Goal: Find specific page/section: Find specific page/section

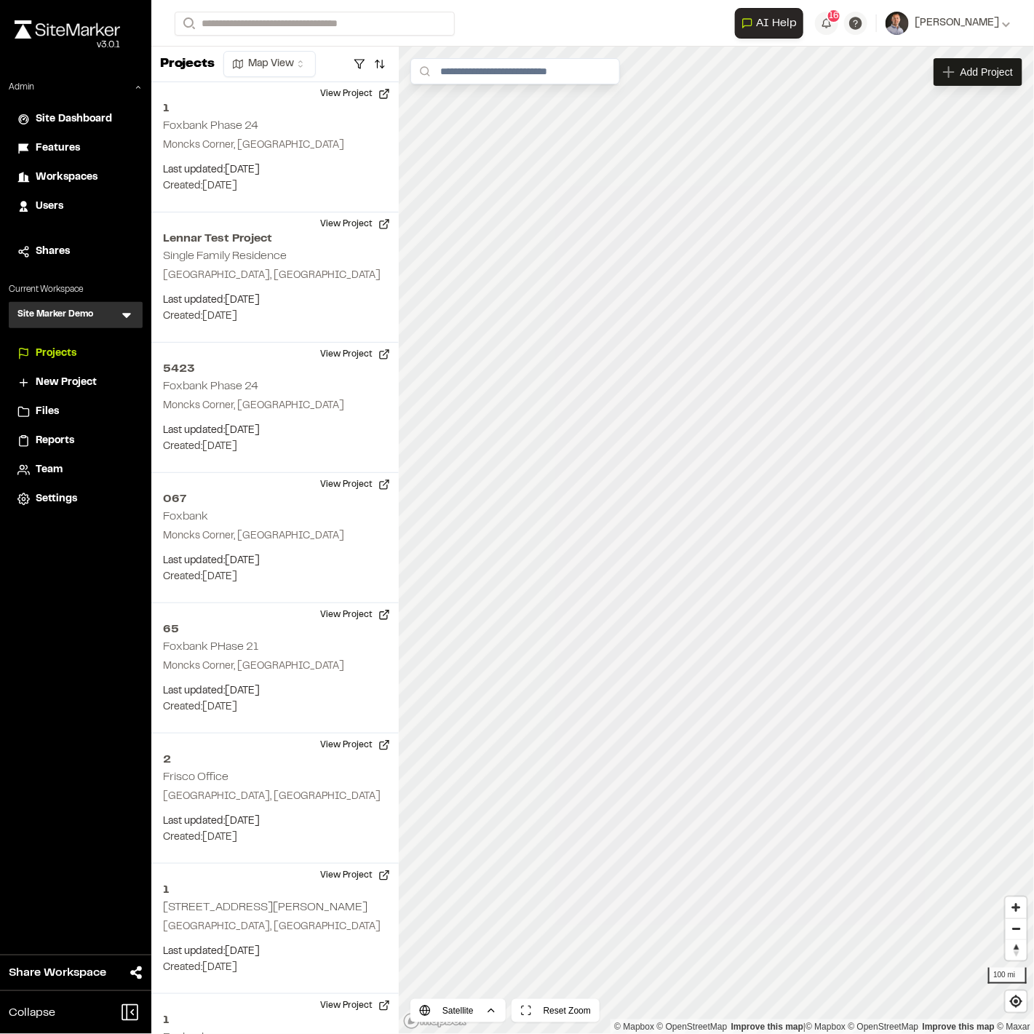
click at [132, 314] on icon at bounding box center [126, 315] width 15 height 15
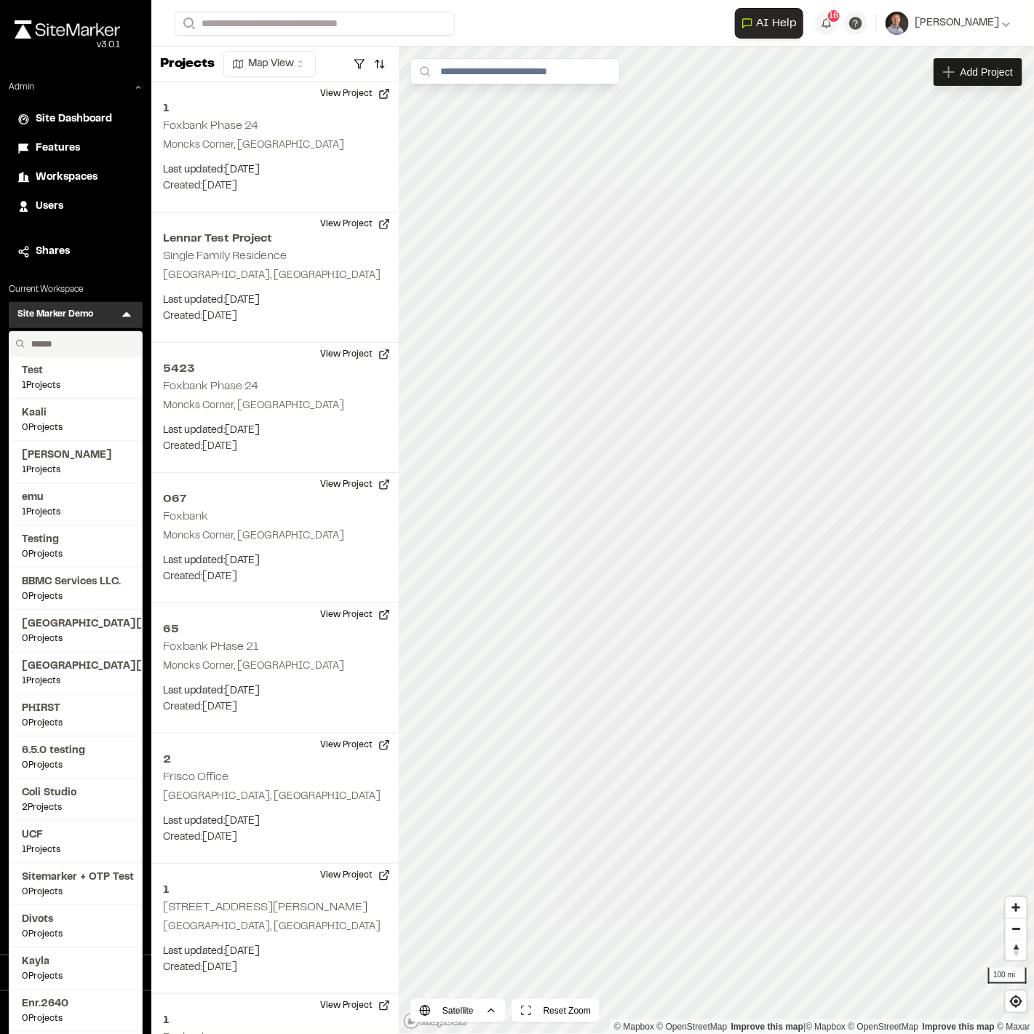
click at [86, 346] on input "text" at bounding box center [80, 344] width 111 height 25
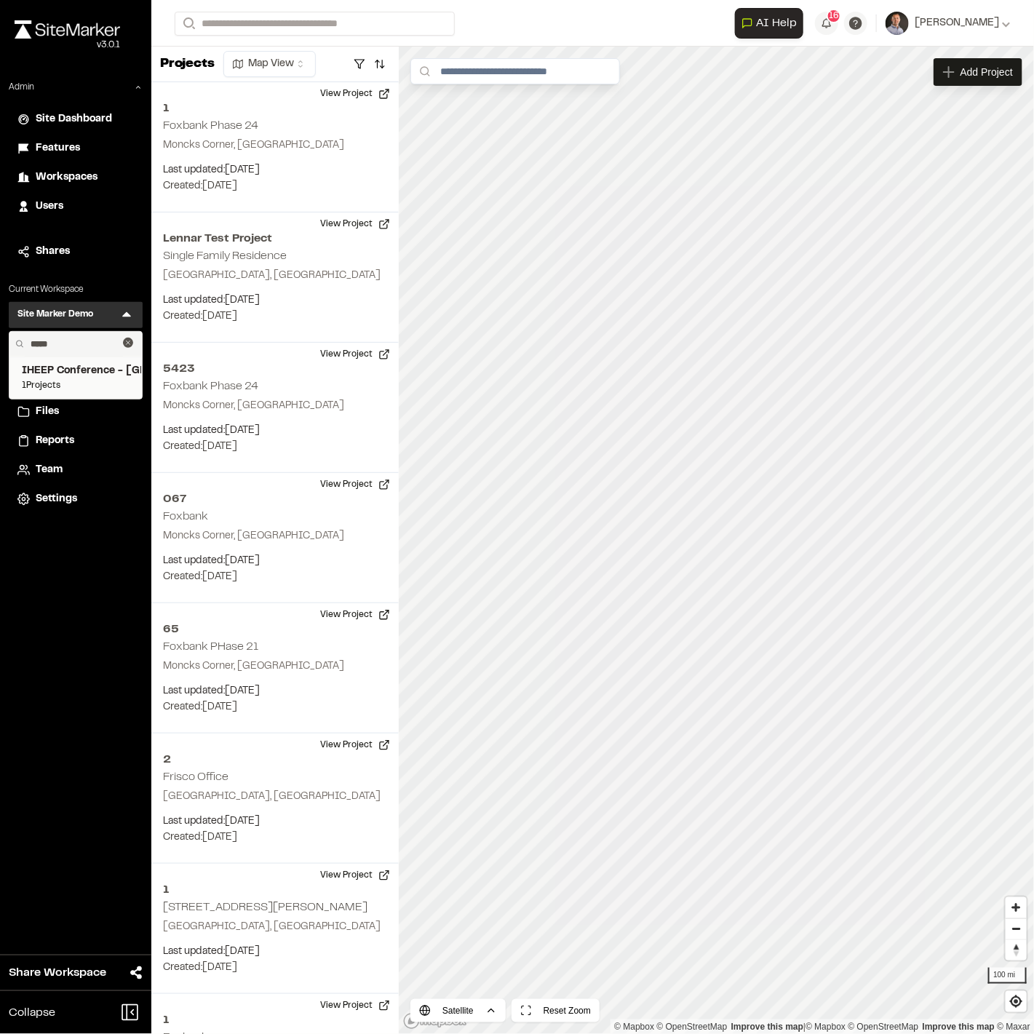
type input "*****"
click at [98, 371] on span "IHEEP Conference - [GEOGRAPHIC_DATA] [GEOGRAPHIC_DATA]" at bounding box center [76, 371] width 108 height 16
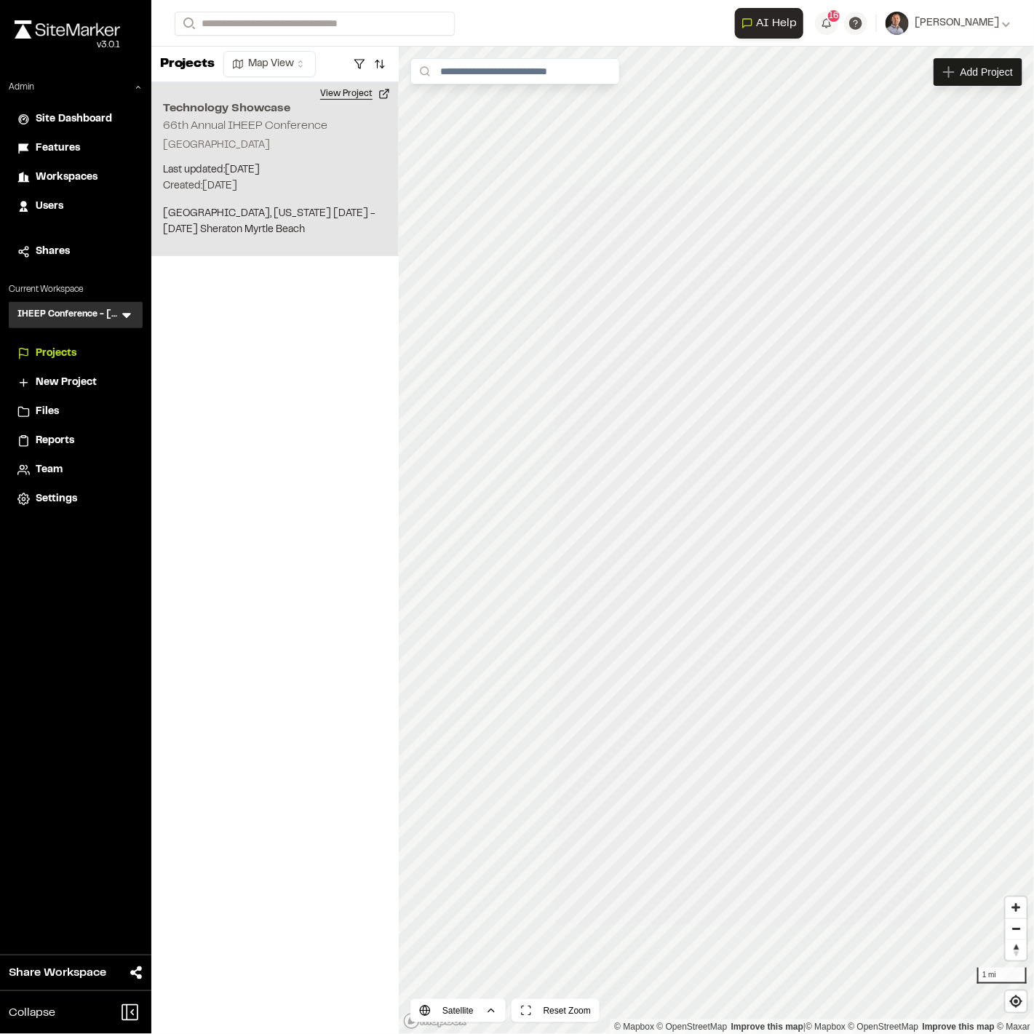
click at [349, 93] on button "View Project" at bounding box center [355, 93] width 87 height 23
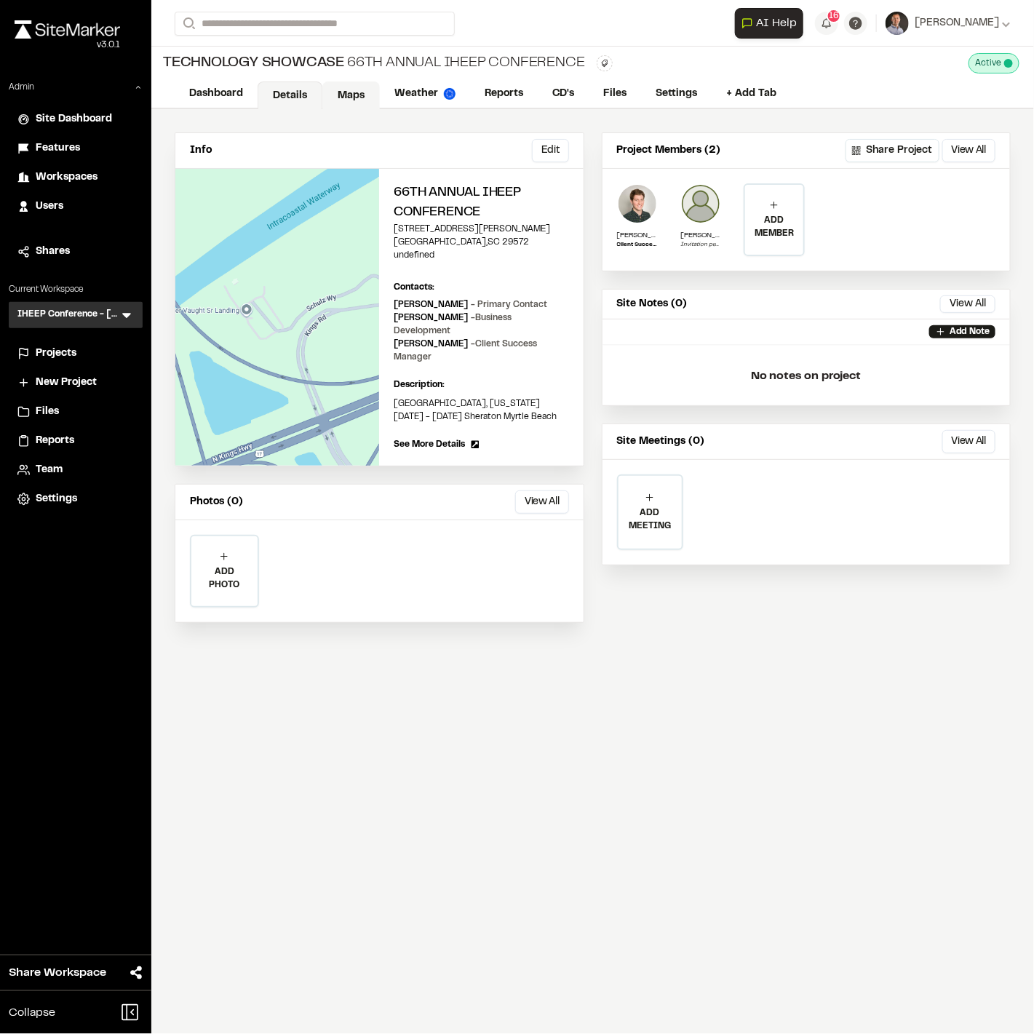
click at [347, 91] on link "Maps" at bounding box center [351, 96] width 58 height 28
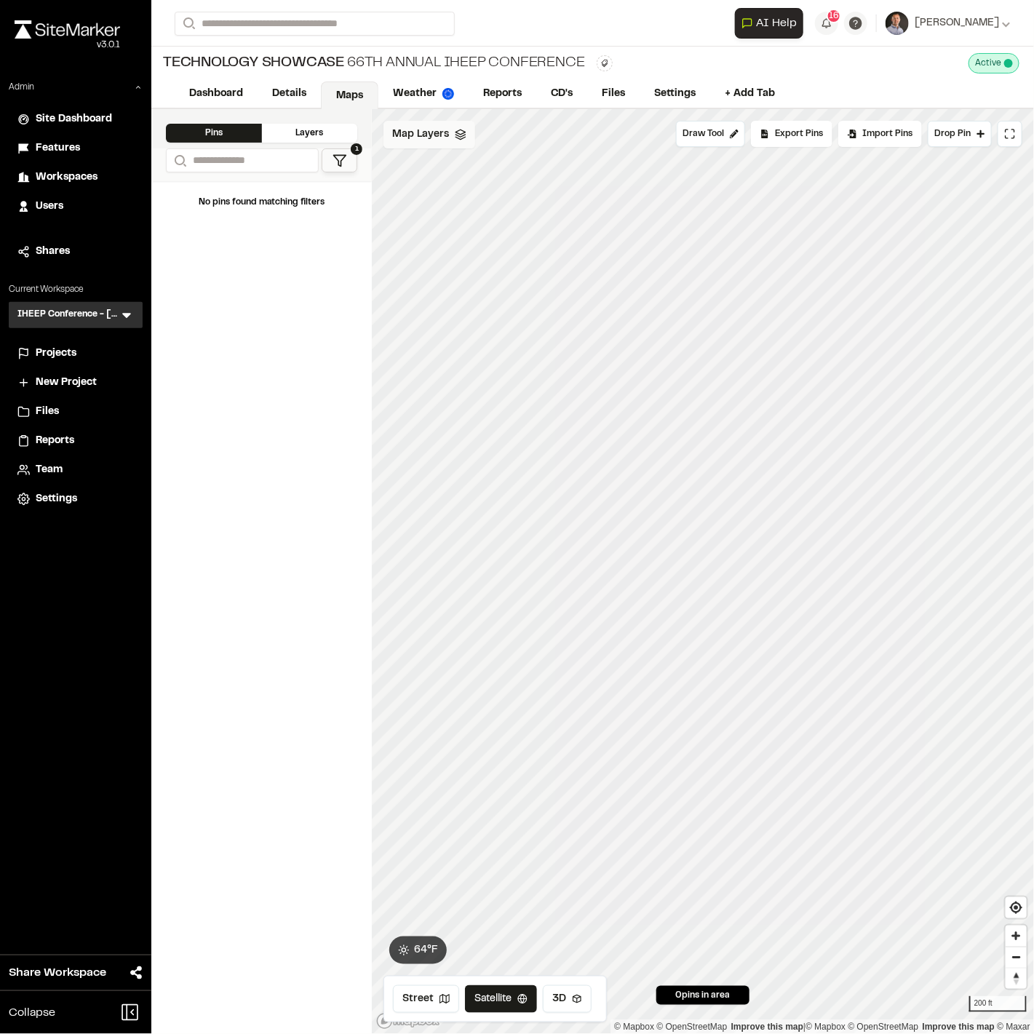
click at [419, 142] on span "Map Layers" at bounding box center [420, 135] width 57 height 16
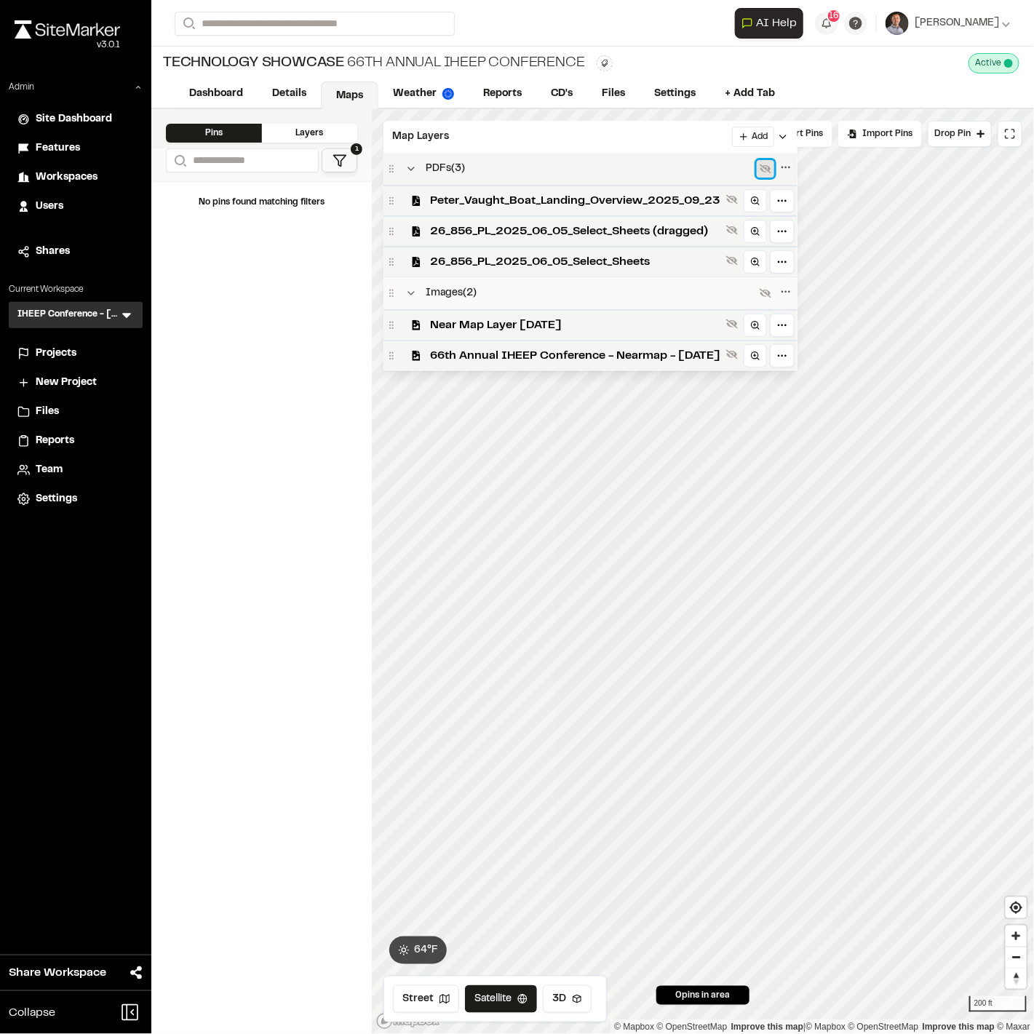
click at [772, 170] on icon at bounding box center [766, 169] width 12 height 12
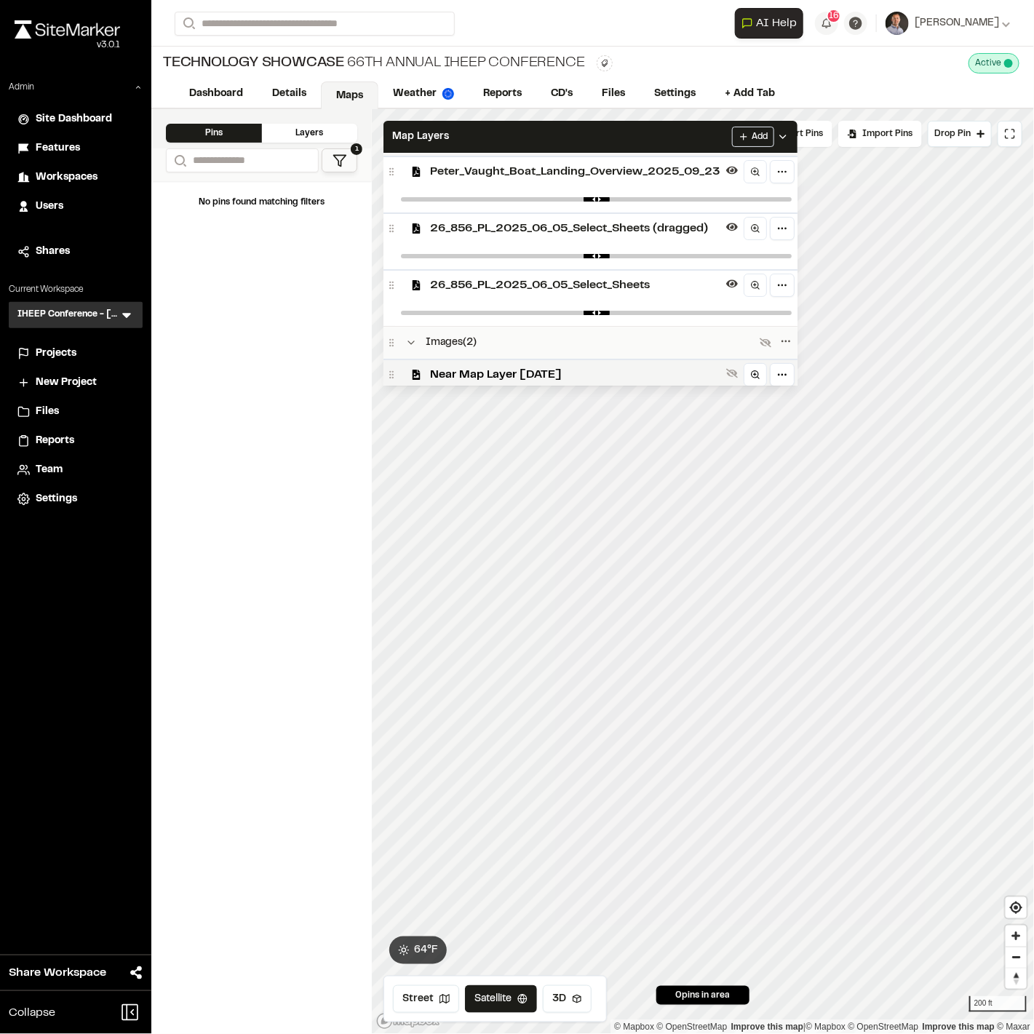
scroll to position [63, 0]
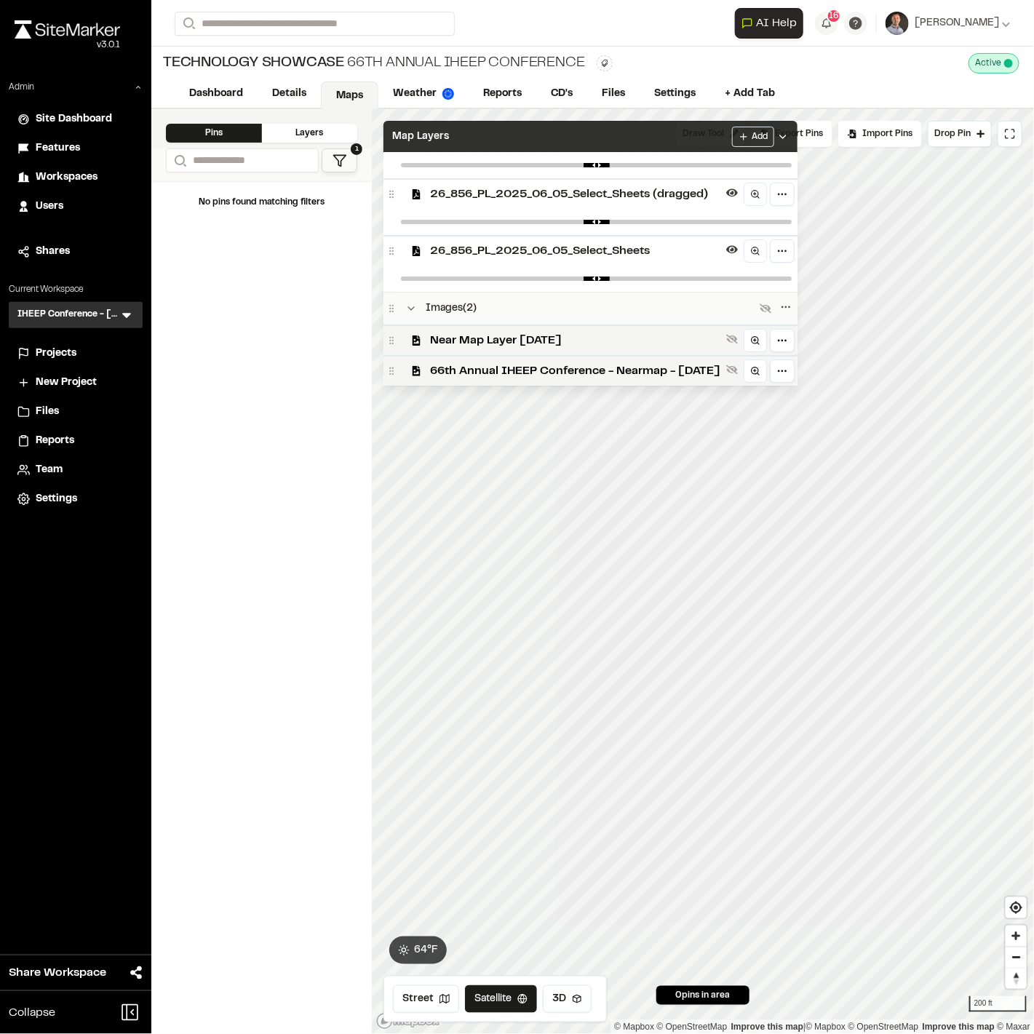
click at [671, 141] on div "Map Layers Add" at bounding box center [591, 137] width 414 height 32
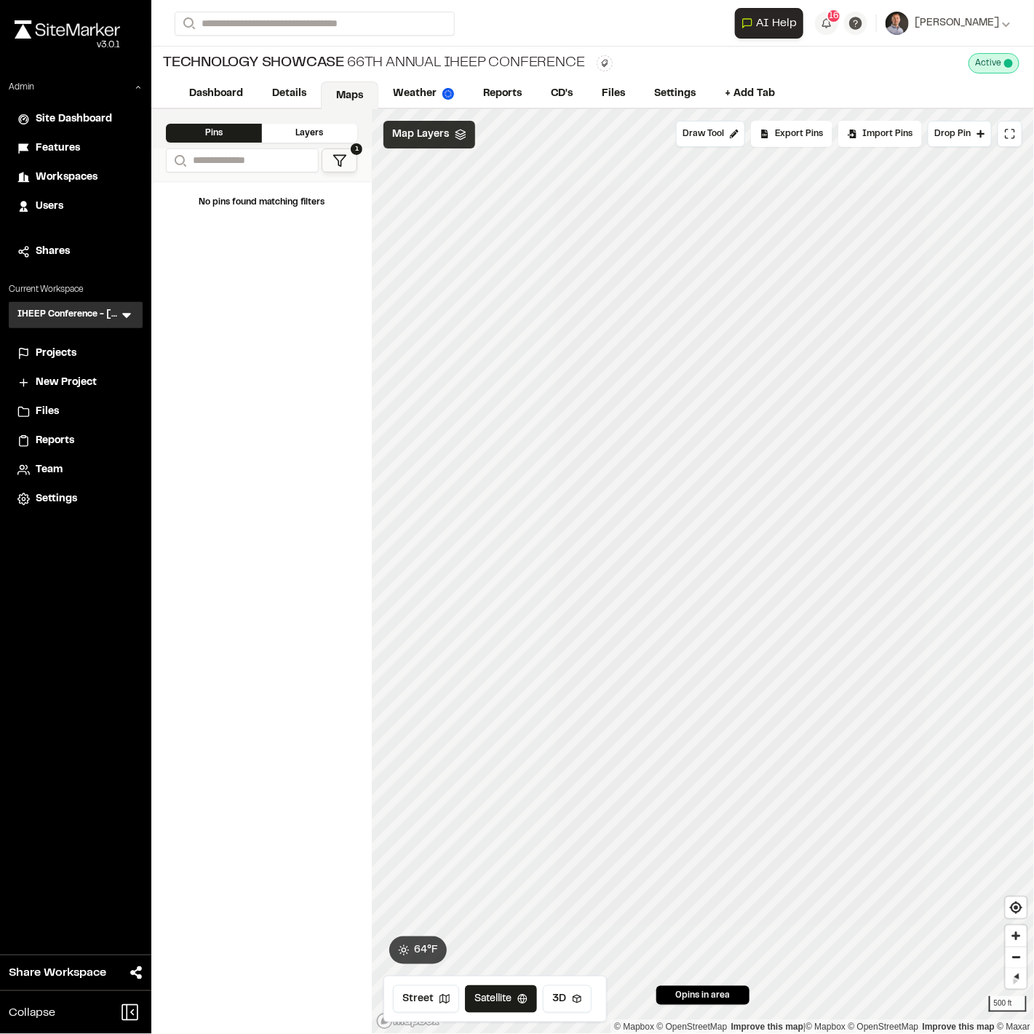
click at [421, 143] on div "Map Layers" at bounding box center [430, 135] width 92 height 28
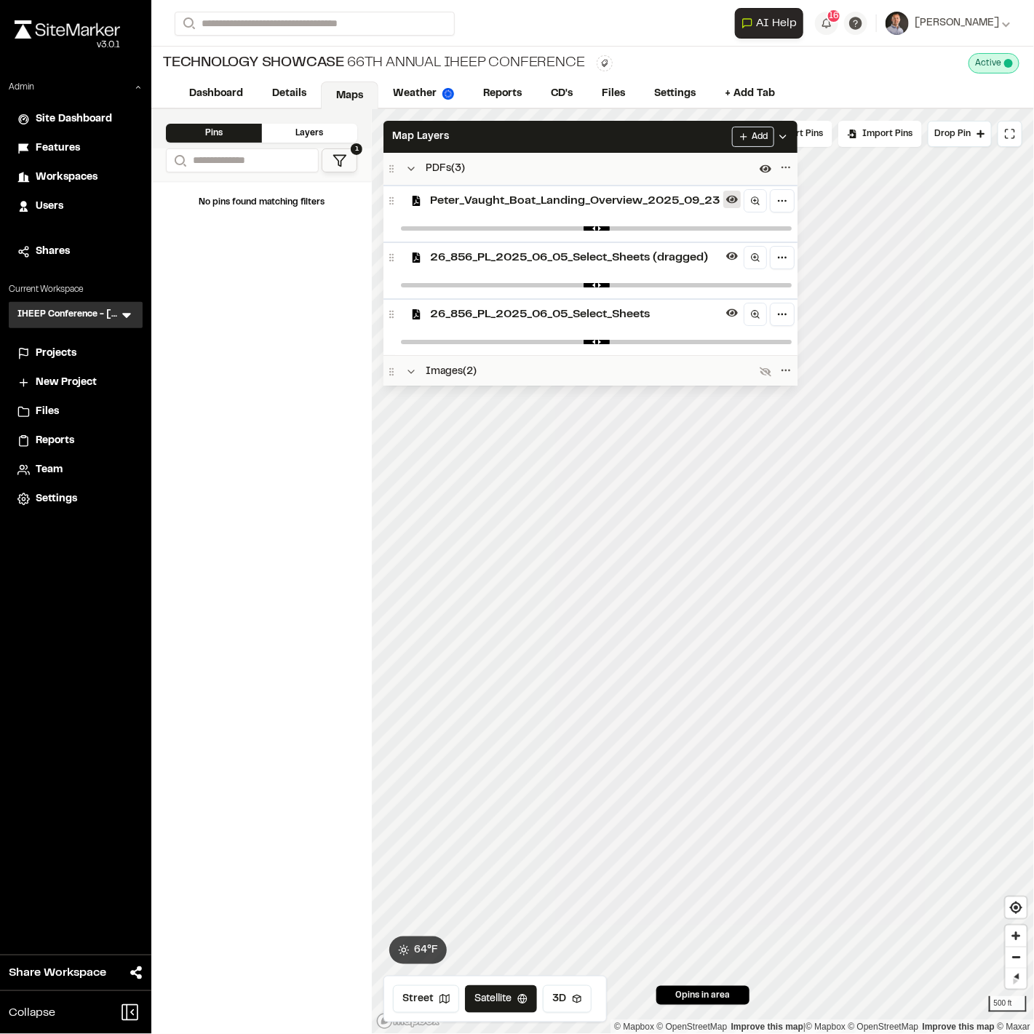
click at [738, 199] on icon at bounding box center [732, 200] width 12 height 8
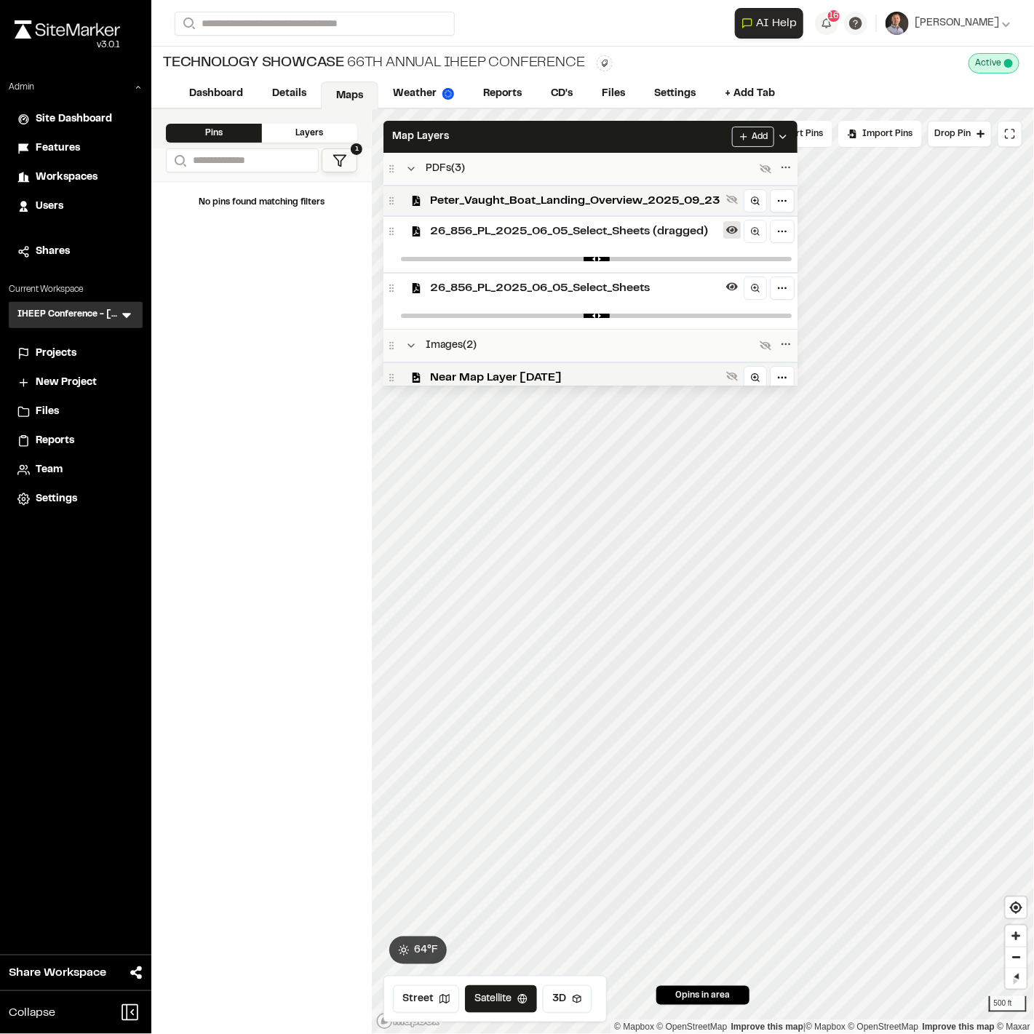
click at [738, 228] on icon at bounding box center [732, 230] width 12 height 8
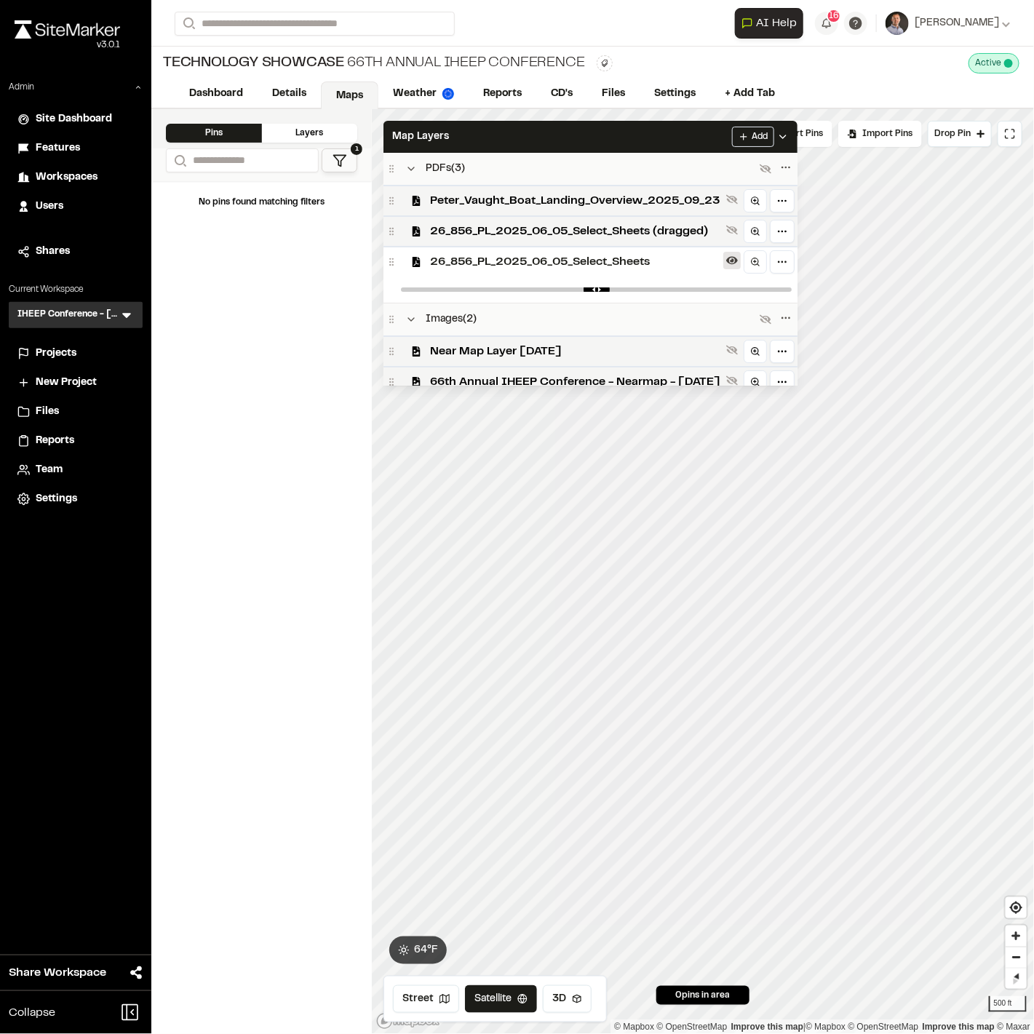
click at [738, 265] on icon at bounding box center [732, 261] width 12 height 12
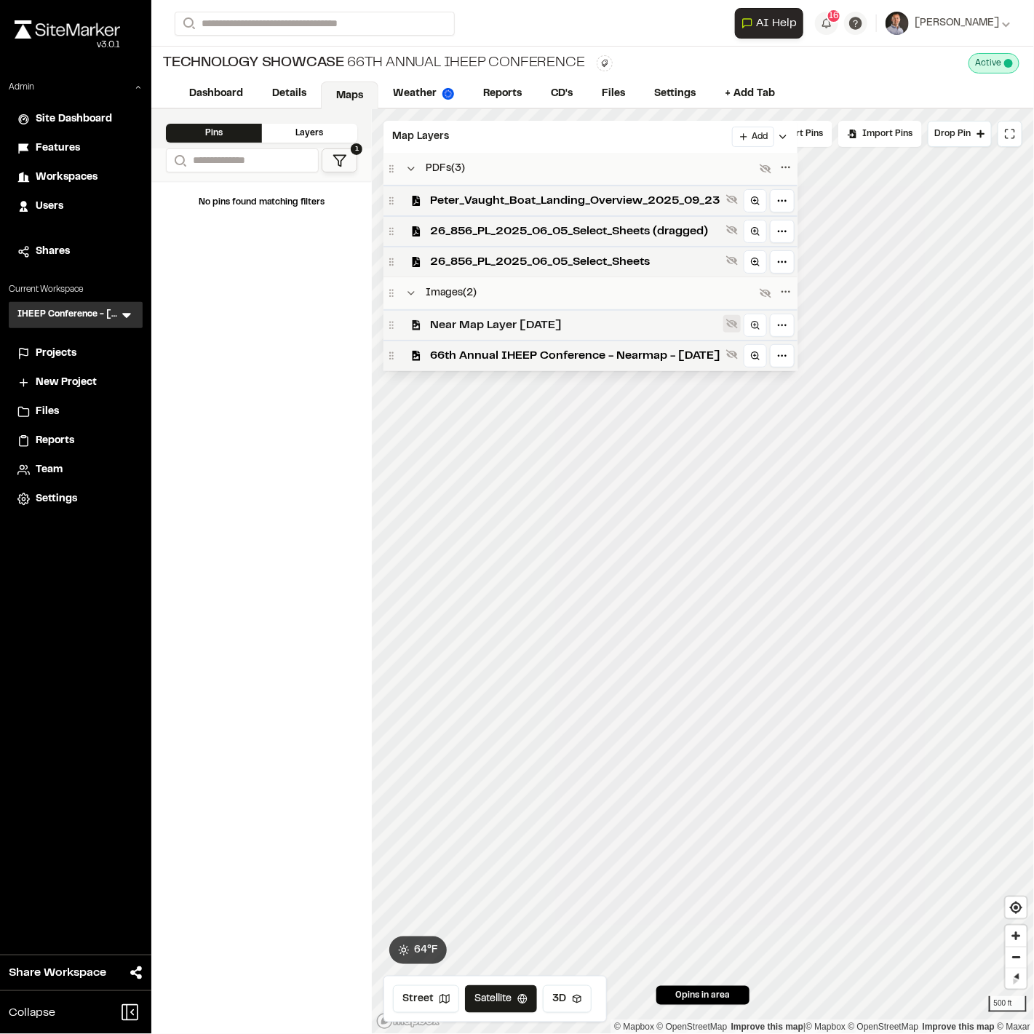
click at [738, 325] on icon at bounding box center [732, 324] width 12 height 9
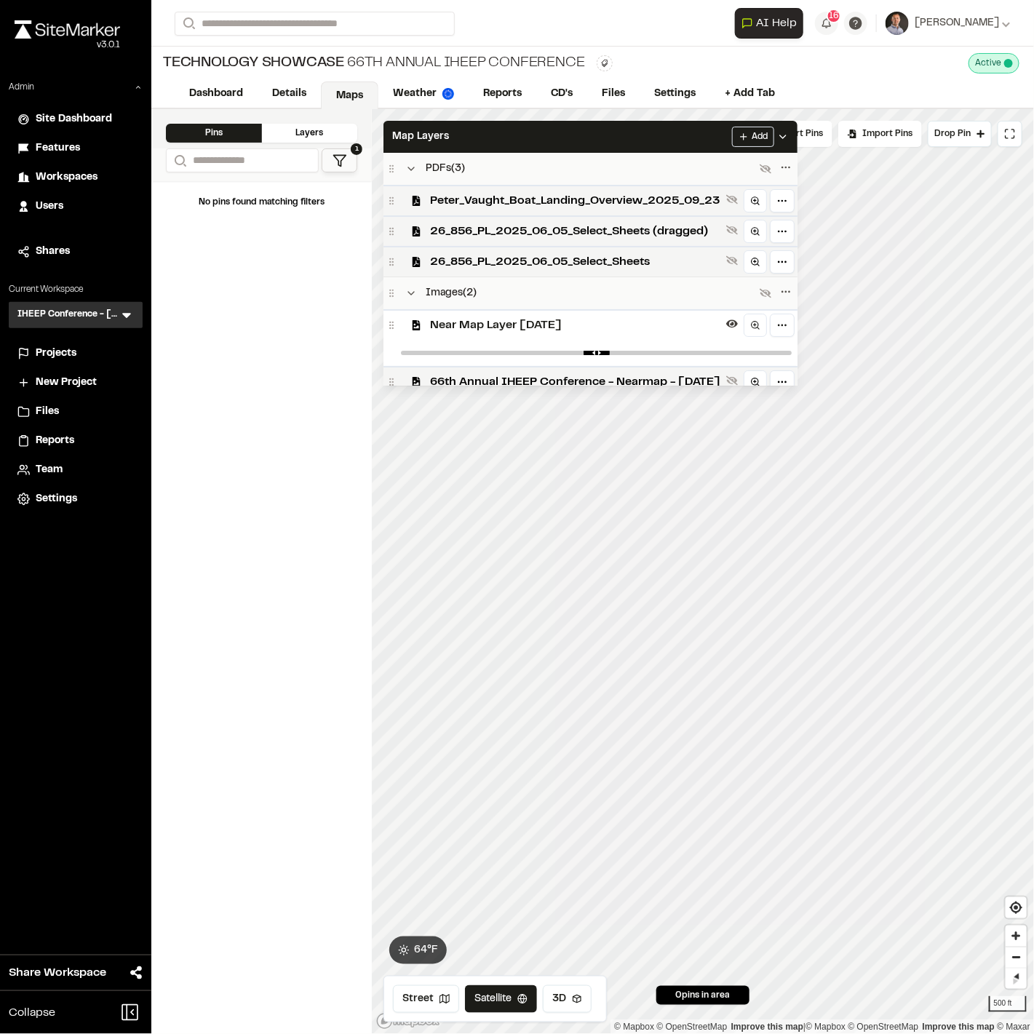
scroll to position [11, 0]
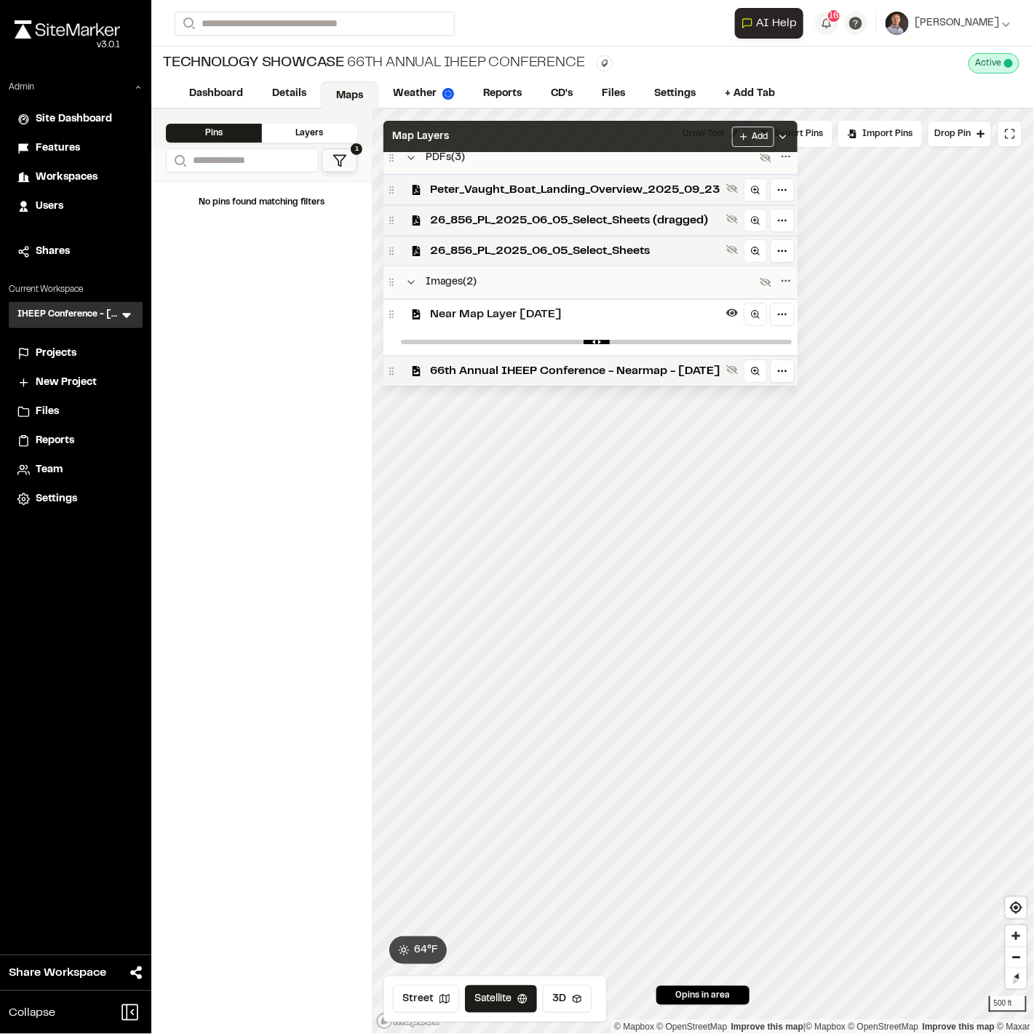
click at [644, 143] on div "Map Layers Add" at bounding box center [591, 137] width 414 height 32
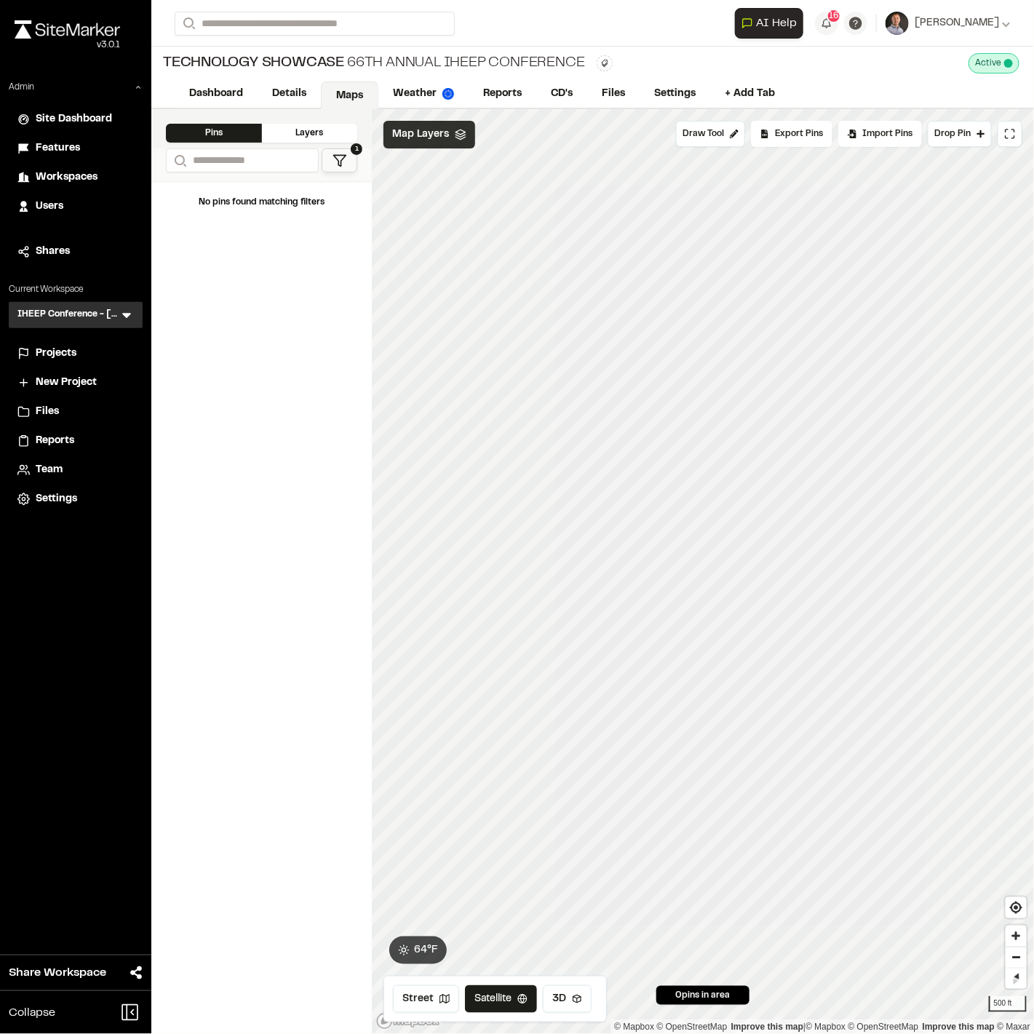
click at [431, 135] on span "Map Layers" at bounding box center [420, 135] width 57 height 16
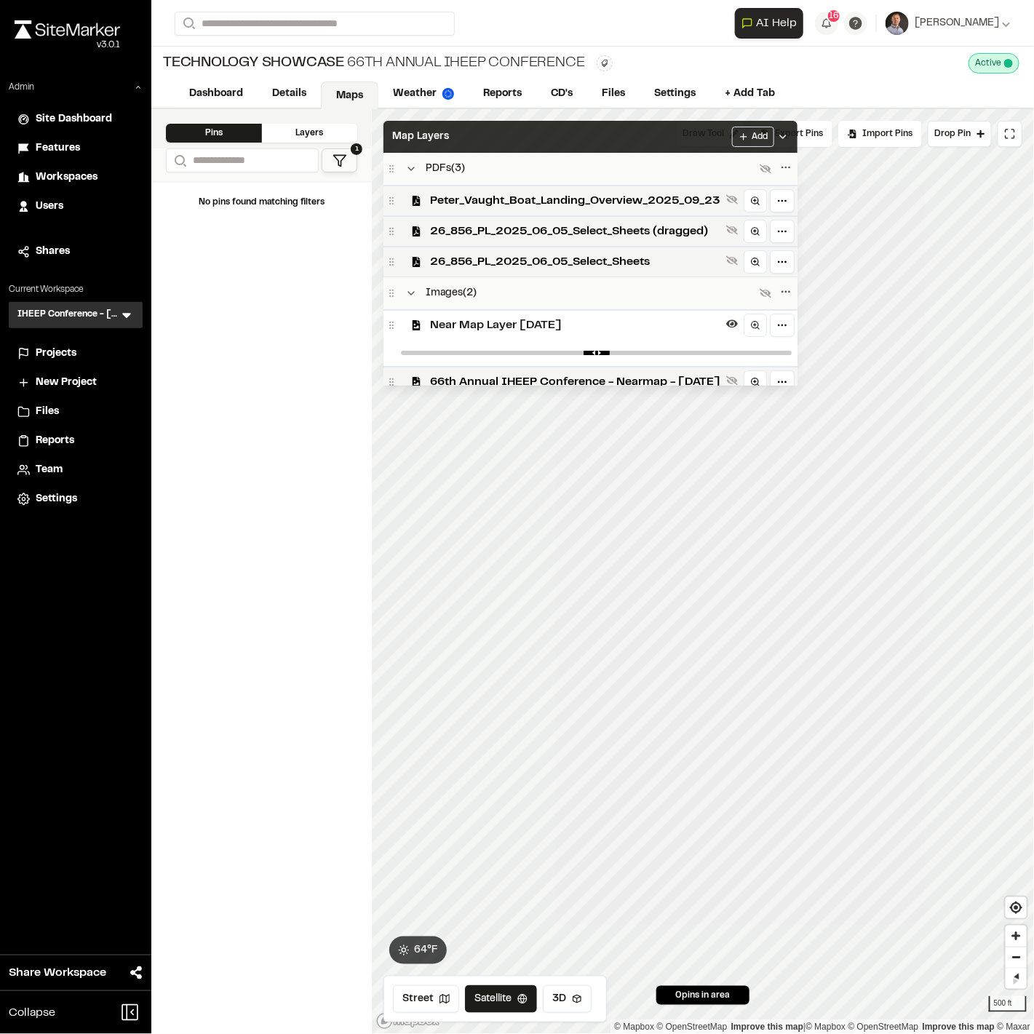
click at [588, 140] on div "Map Layers Add" at bounding box center [591, 137] width 414 height 32
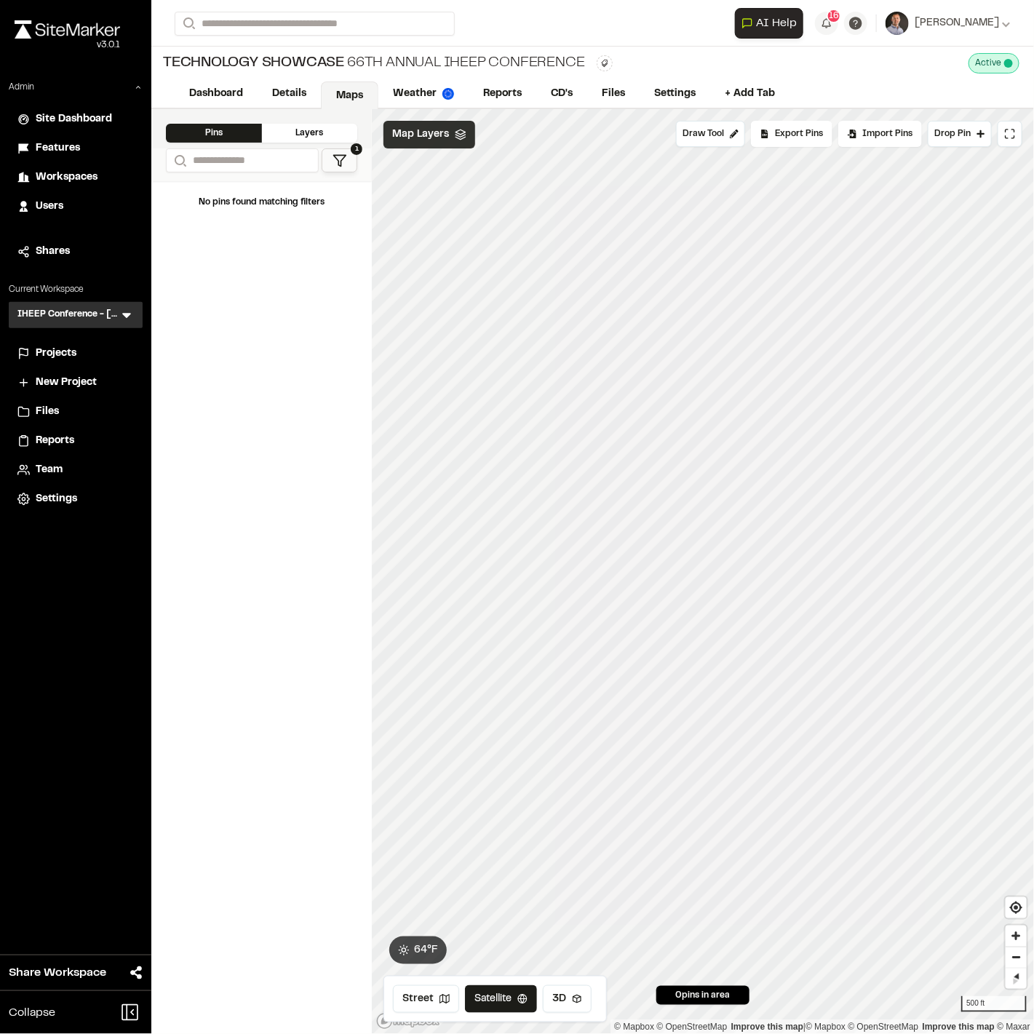
click at [436, 135] on span "Map Layers" at bounding box center [420, 135] width 57 height 16
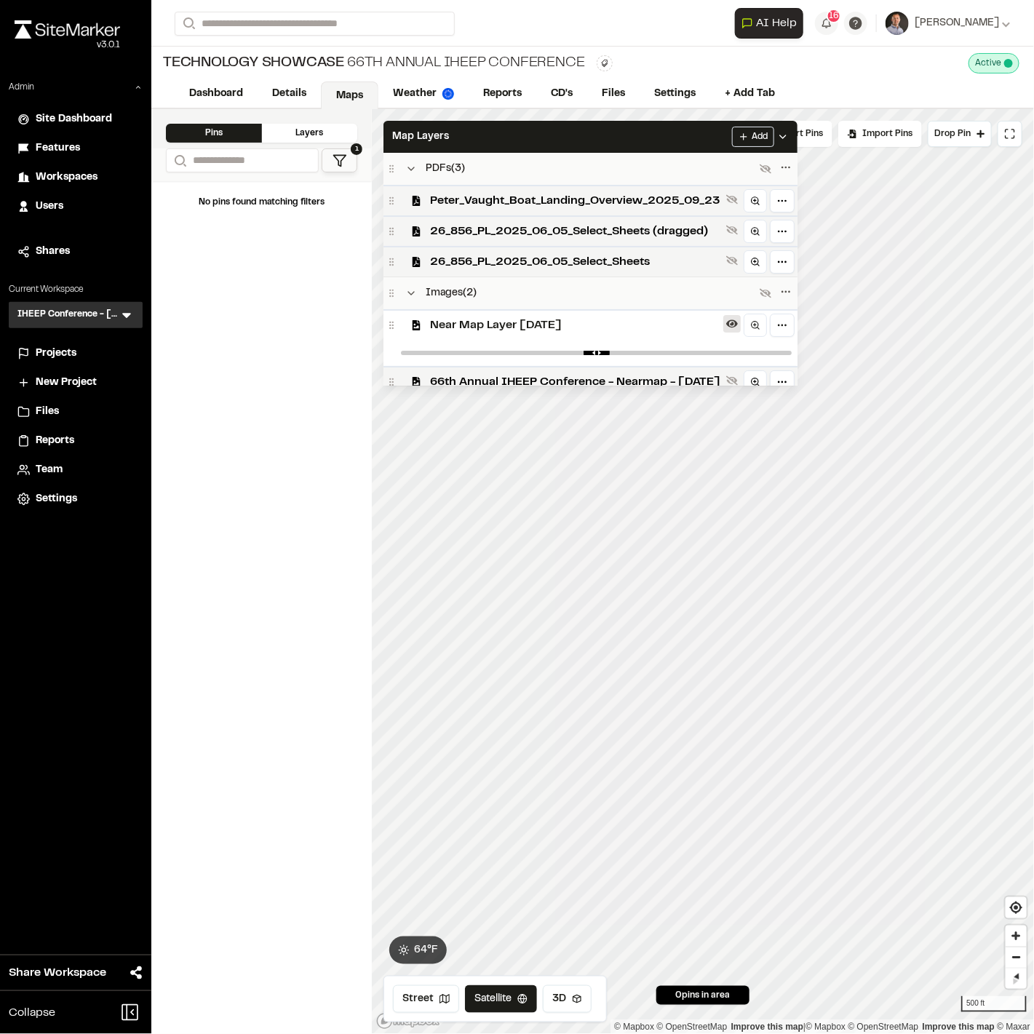
click at [738, 321] on icon at bounding box center [732, 324] width 12 height 12
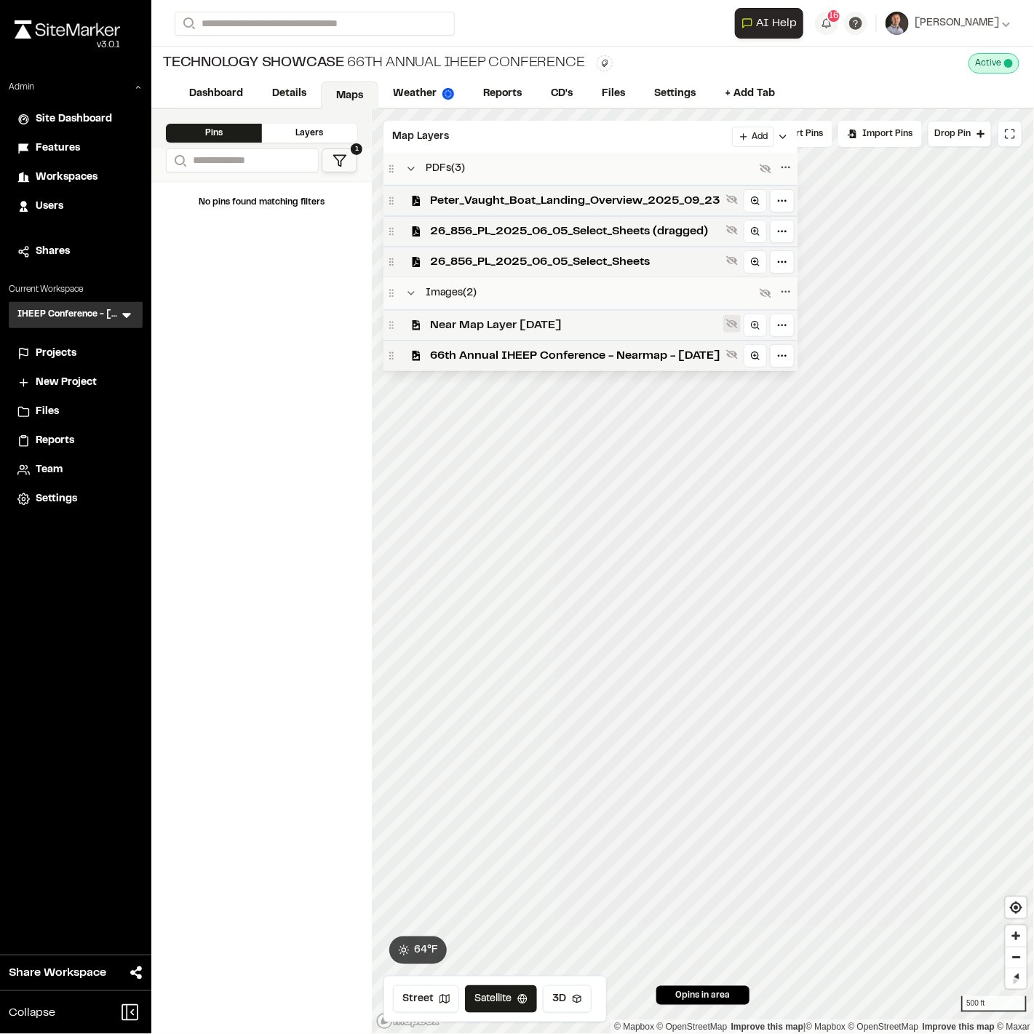
click at [738, 322] on icon at bounding box center [732, 324] width 12 height 12
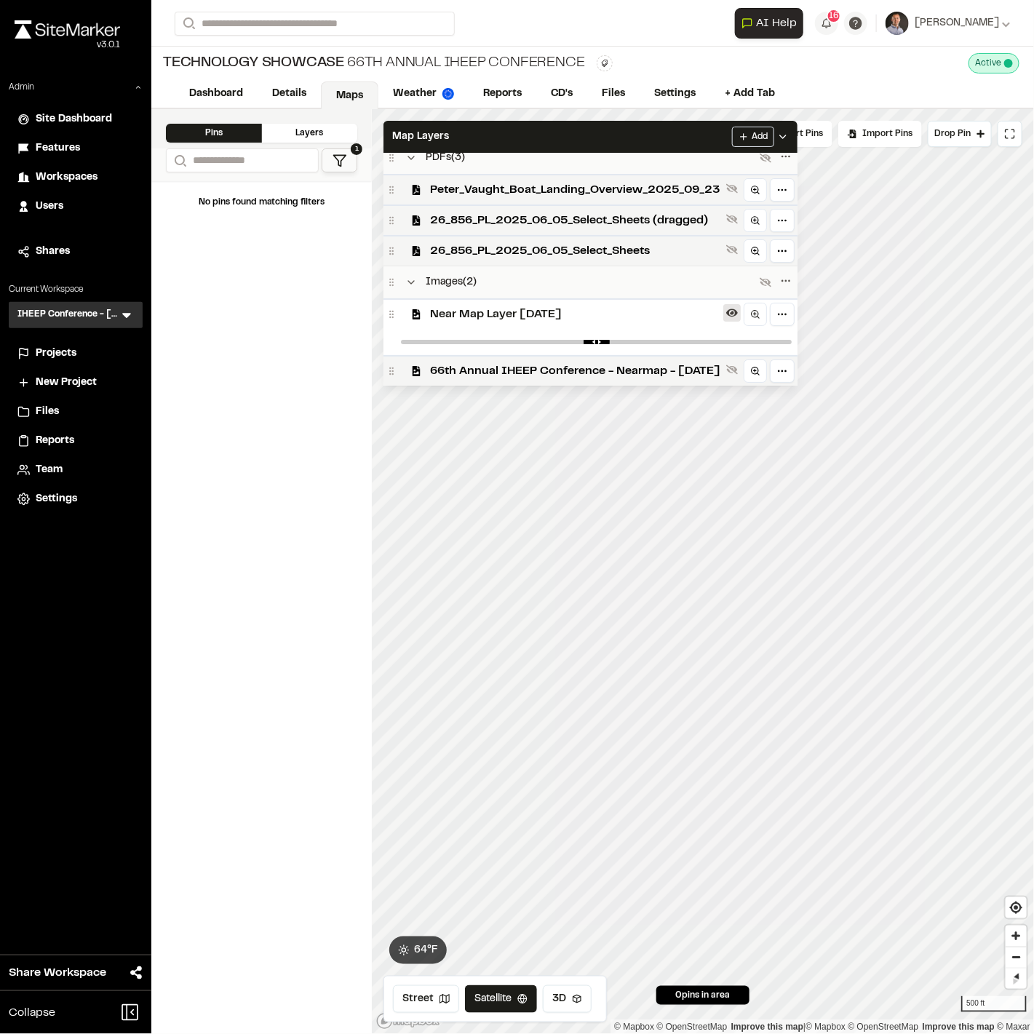
click at [738, 311] on icon at bounding box center [732, 313] width 12 height 8
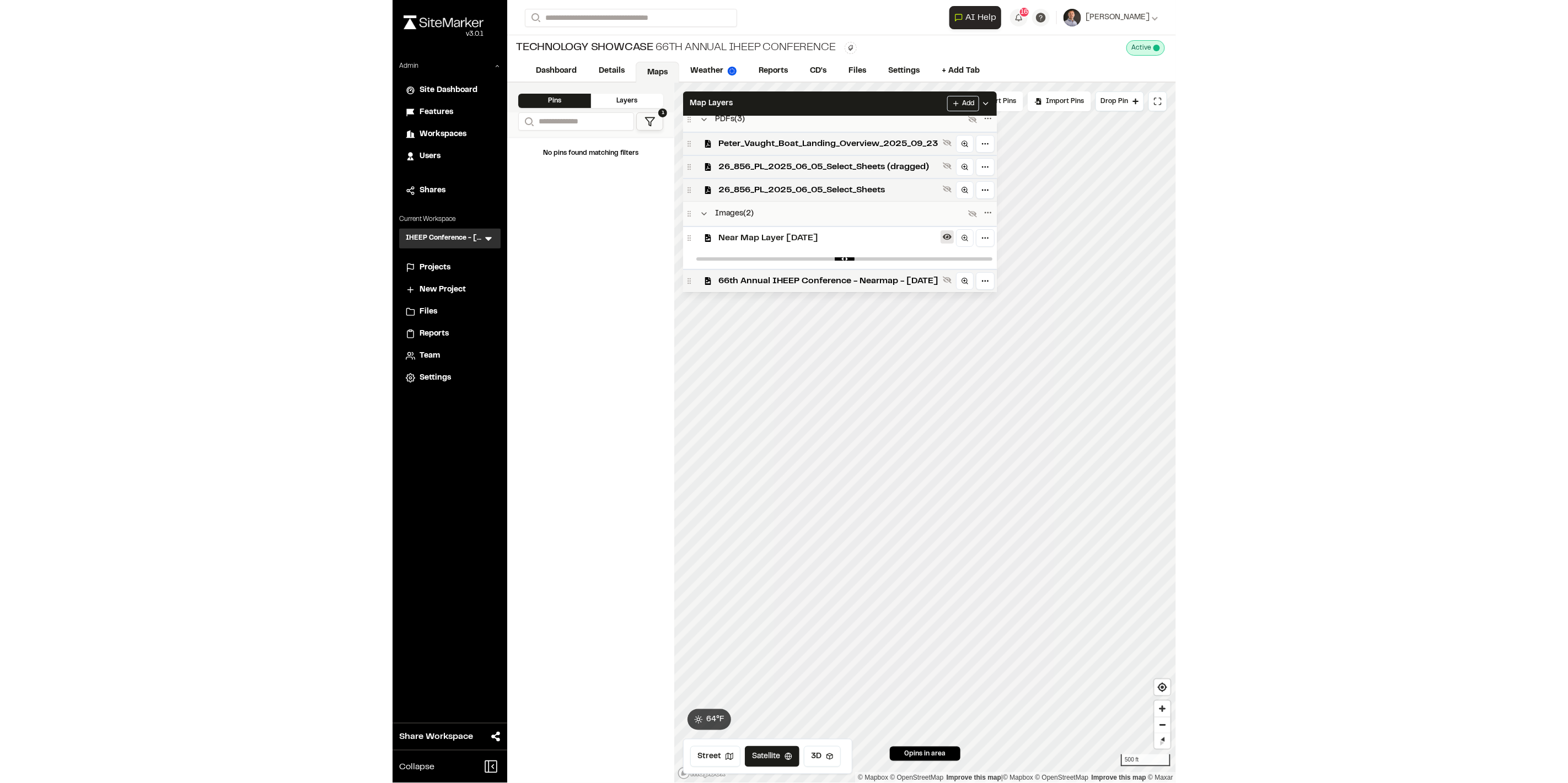
scroll to position [0, 0]
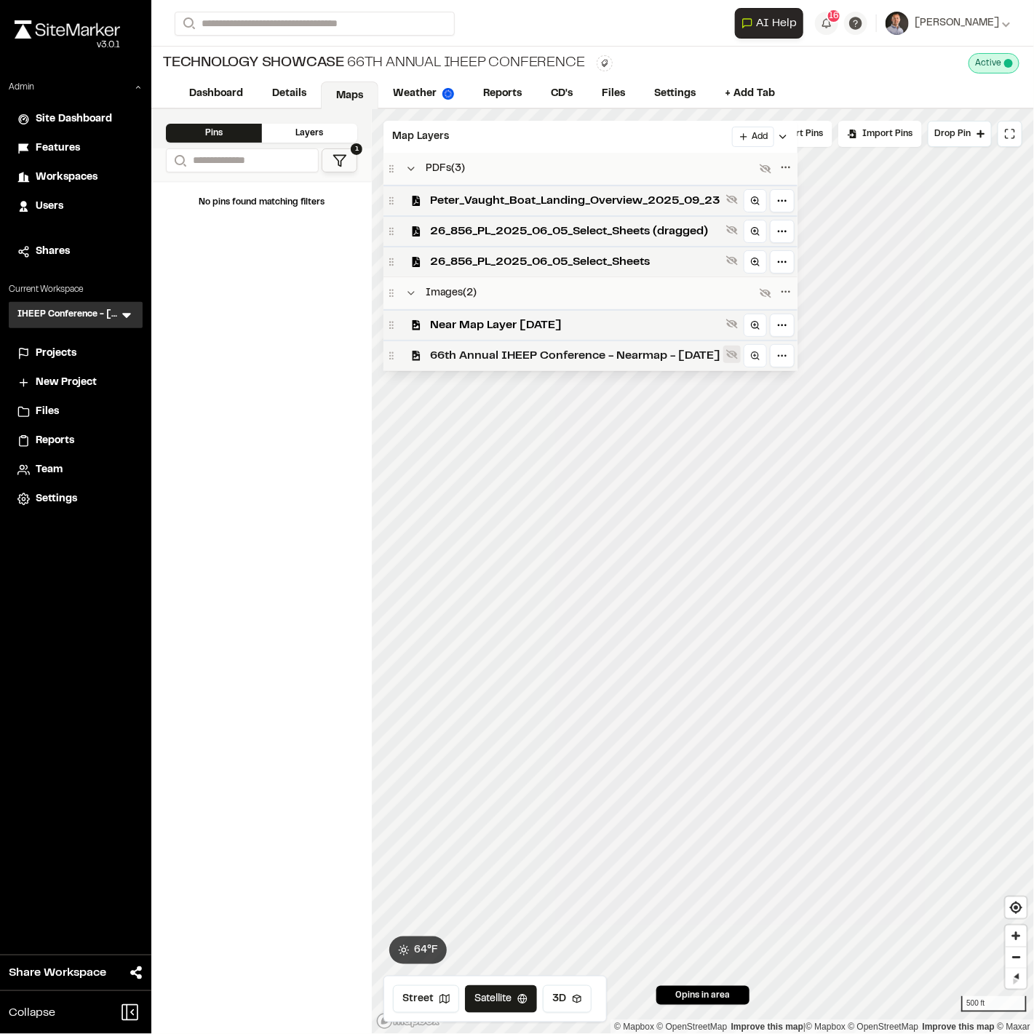
click at [738, 352] on icon at bounding box center [732, 354] width 12 height 9
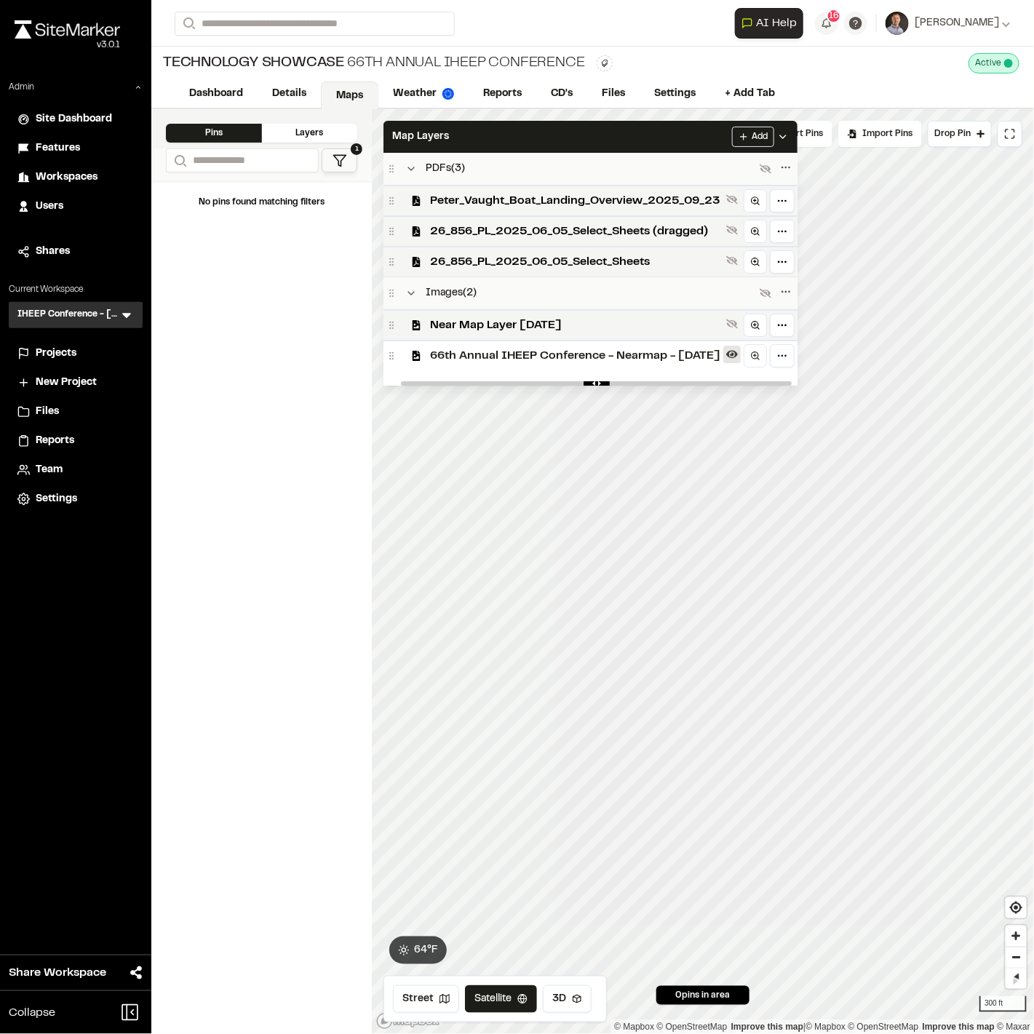
click at [738, 353] on icon at bounding box center [732, 355] width 12 height 8
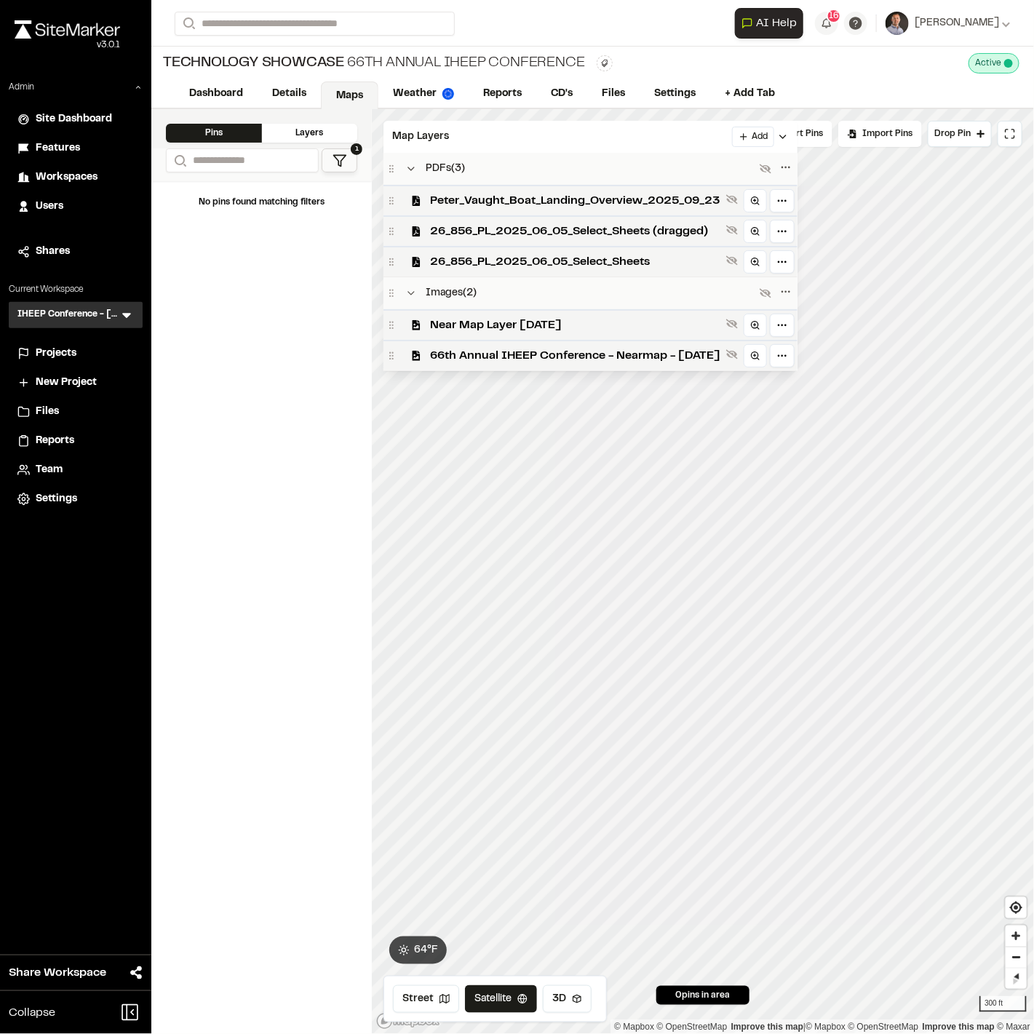
click at [738, 353] on icon at bounding box center [732, 354] width 12 height 9
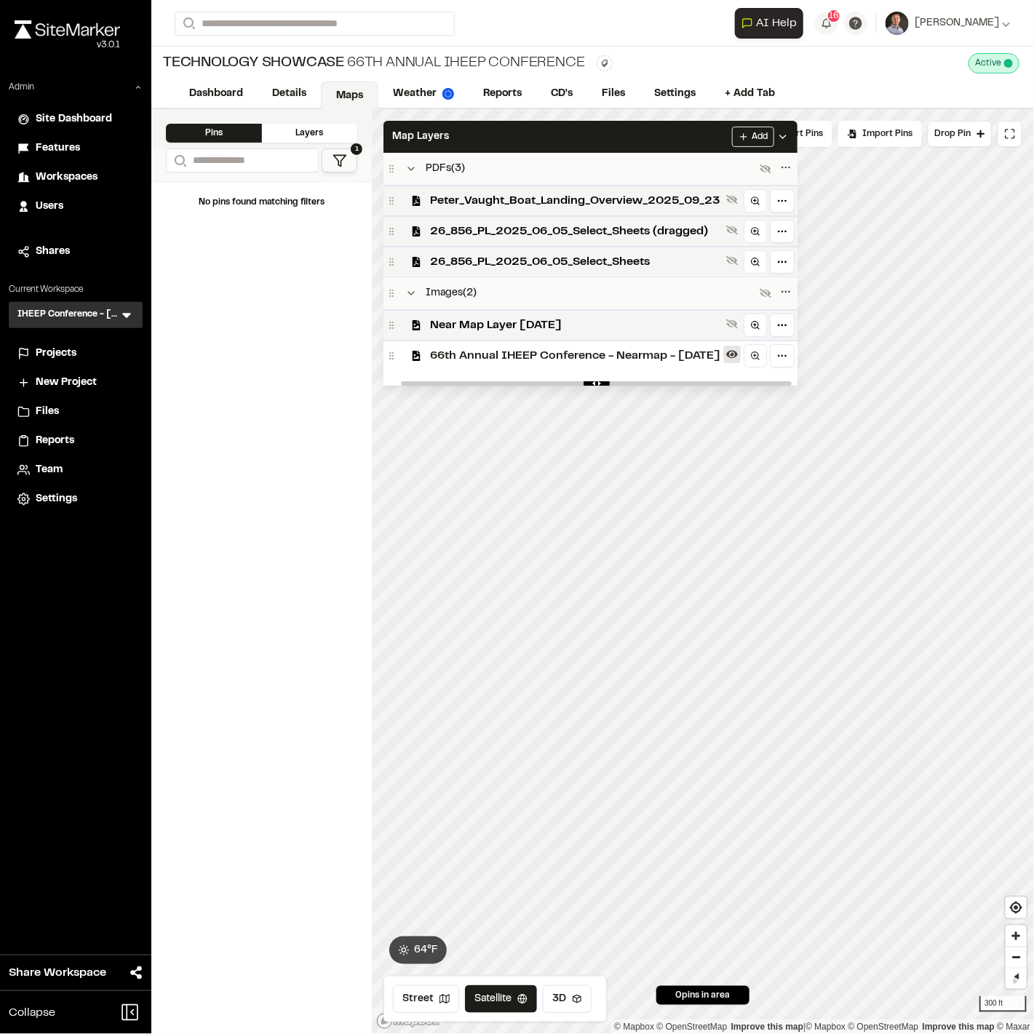
click at [738, 353] on icon at bounding box center [732, 355] width 12 height 8
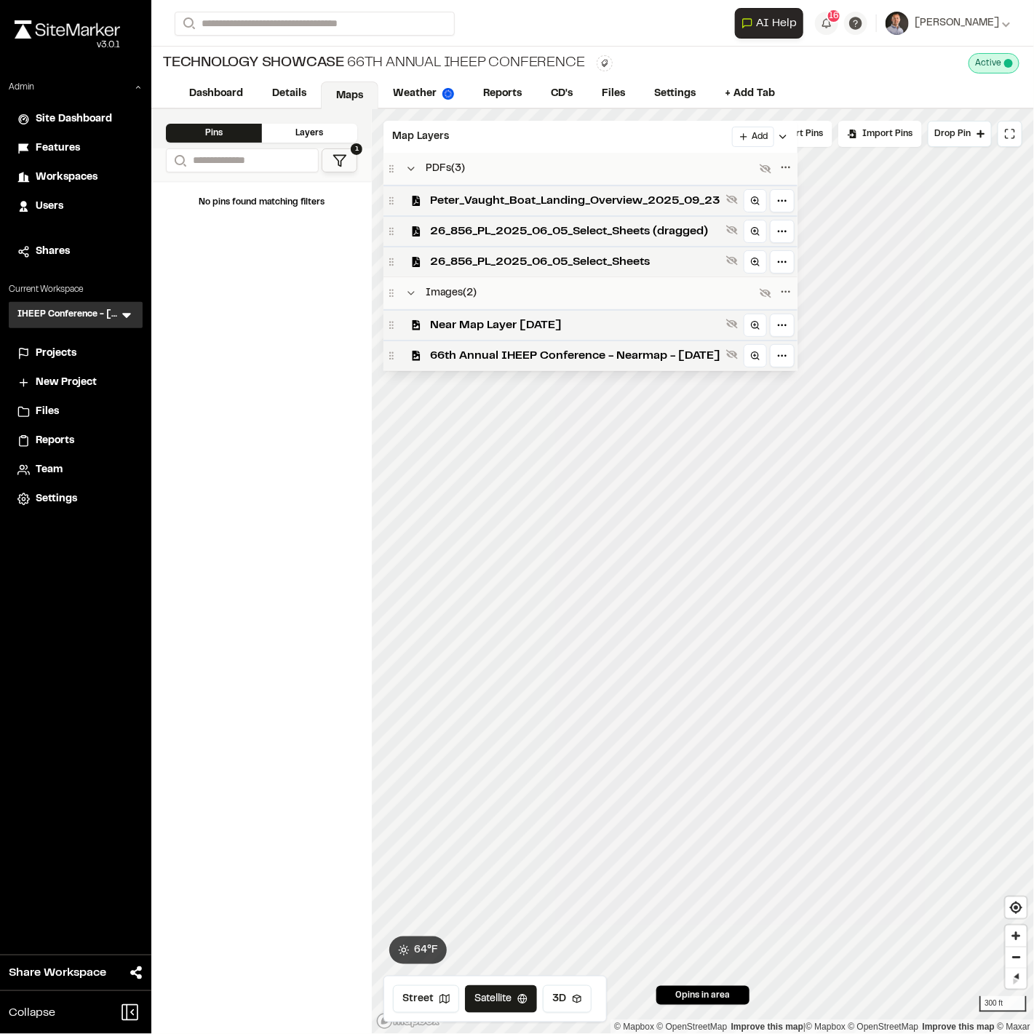
click at [738, 353] on icon at bounding box center [732, 354] width 12 height 9
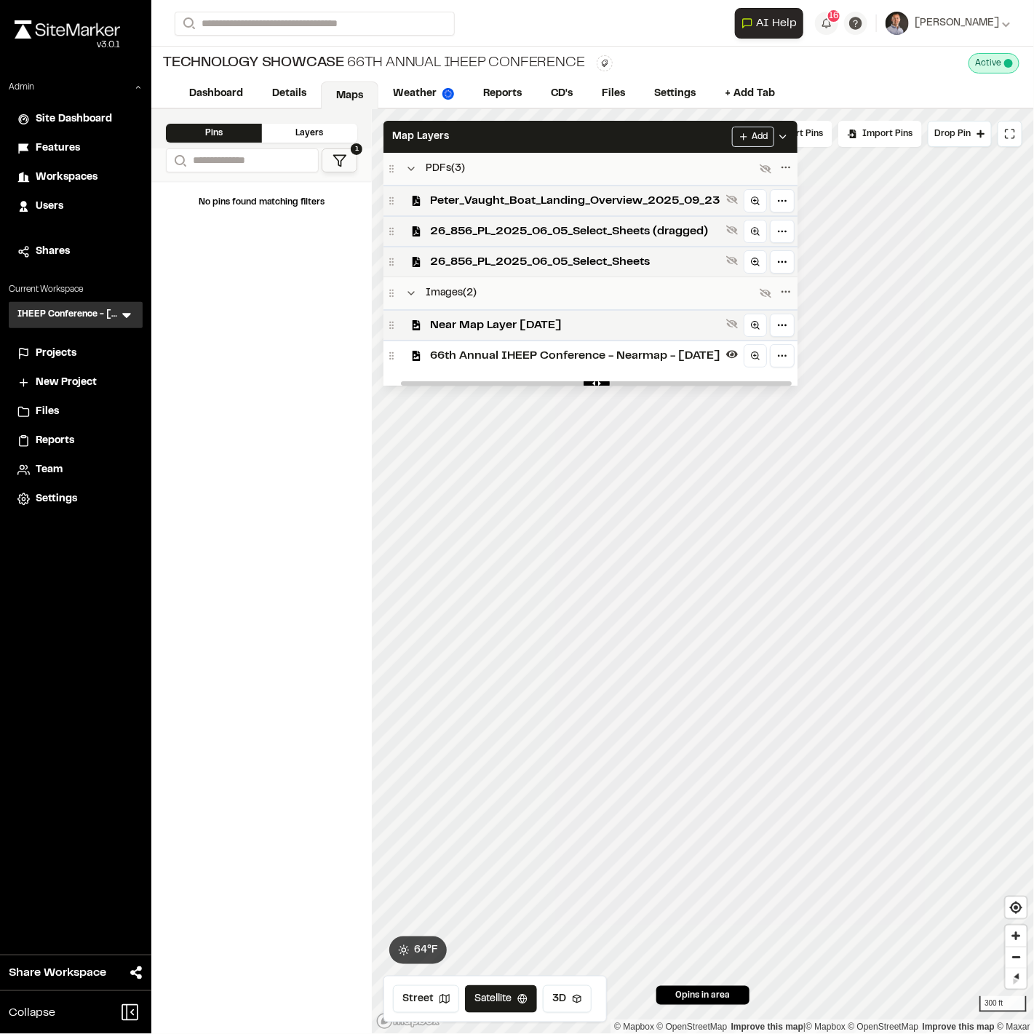
click at [738, 353] on icon at bounding box center [732, 355] width 12 height 8
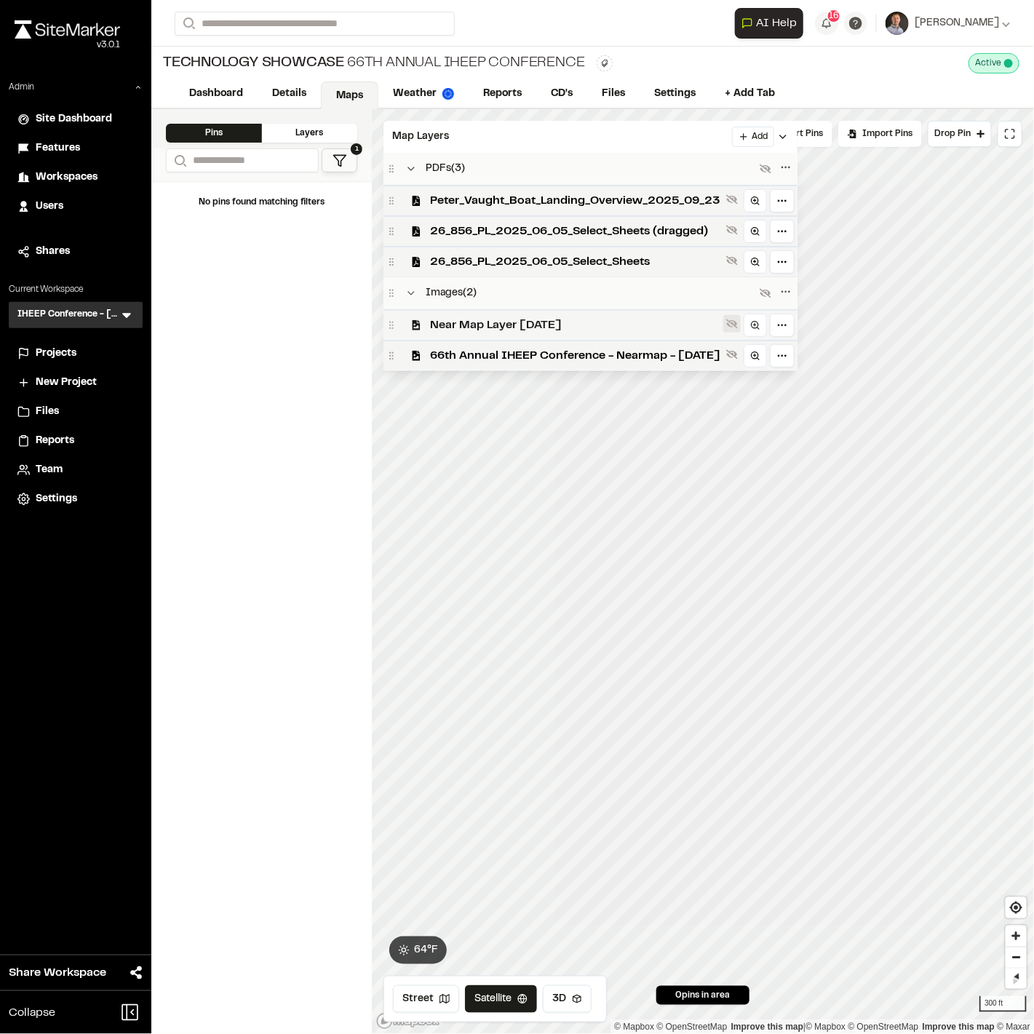
click at [738, 325] on icon at bounding box center [732, 324] width 12 height 9
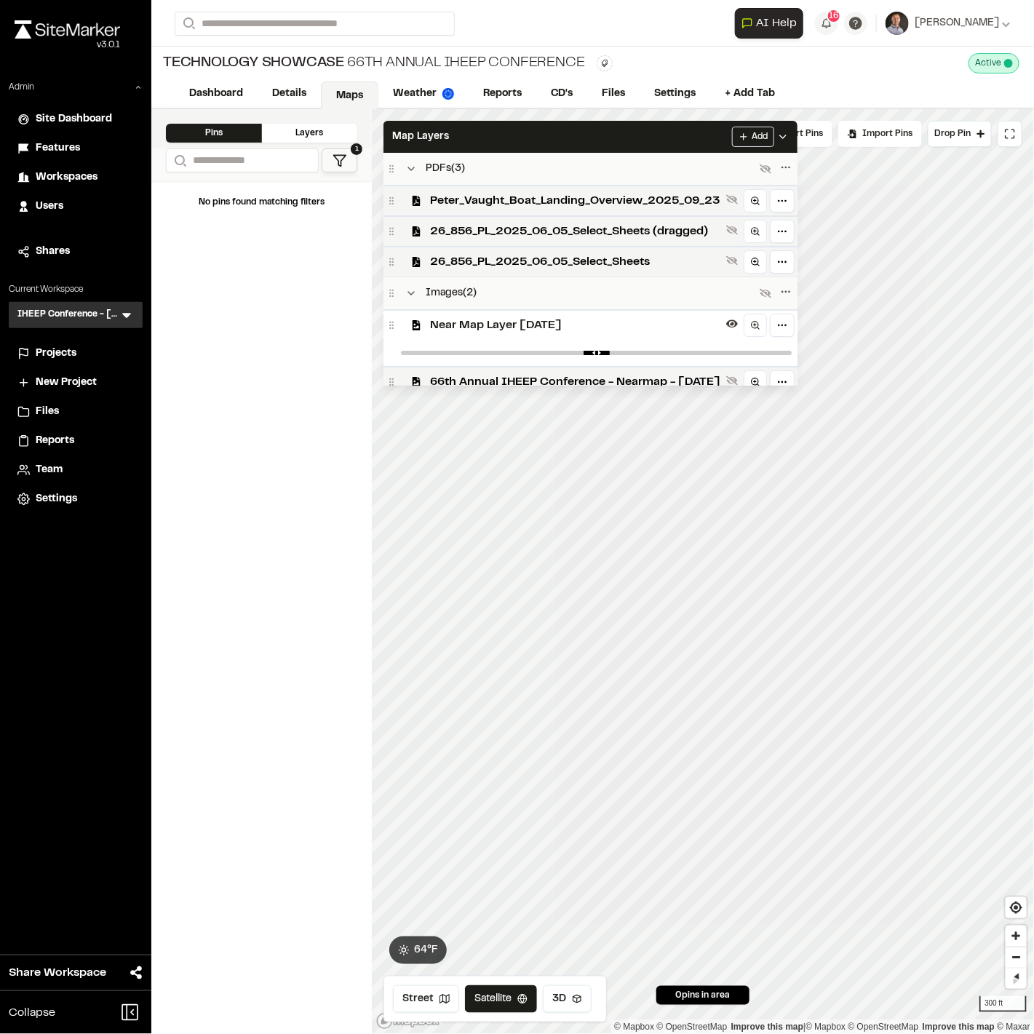
click at [738, 325] on icon at bounding box center [732, 324] width 12 height 8
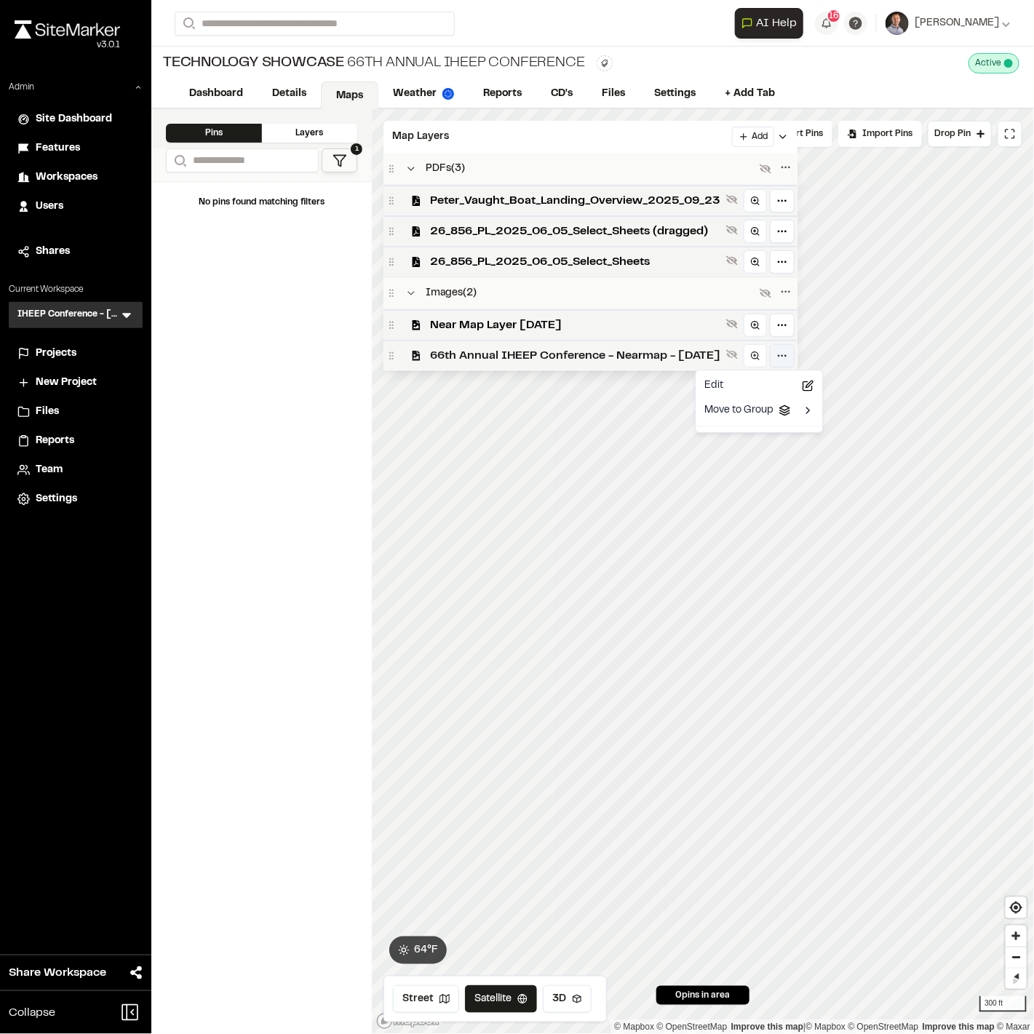
click at [815, 355] on html "Close sidebar v 3.0.1 Admin Site Dashboard Features Workspaces Users Shares Cur…" at bounding box center [517, 517] width 1034 height 1034
click at [651, 395] on html "Close sidebar v 3.0.1 Admin Site Dashboard Features Workspaces Users Shares Cur…" at bounding box center [517, 517] width 1034 height 1034
click at [751, 263] on div "26_856_PL_2025_06_05_Select_Sheets" at bounding box center [591, 261] width 414 height 31
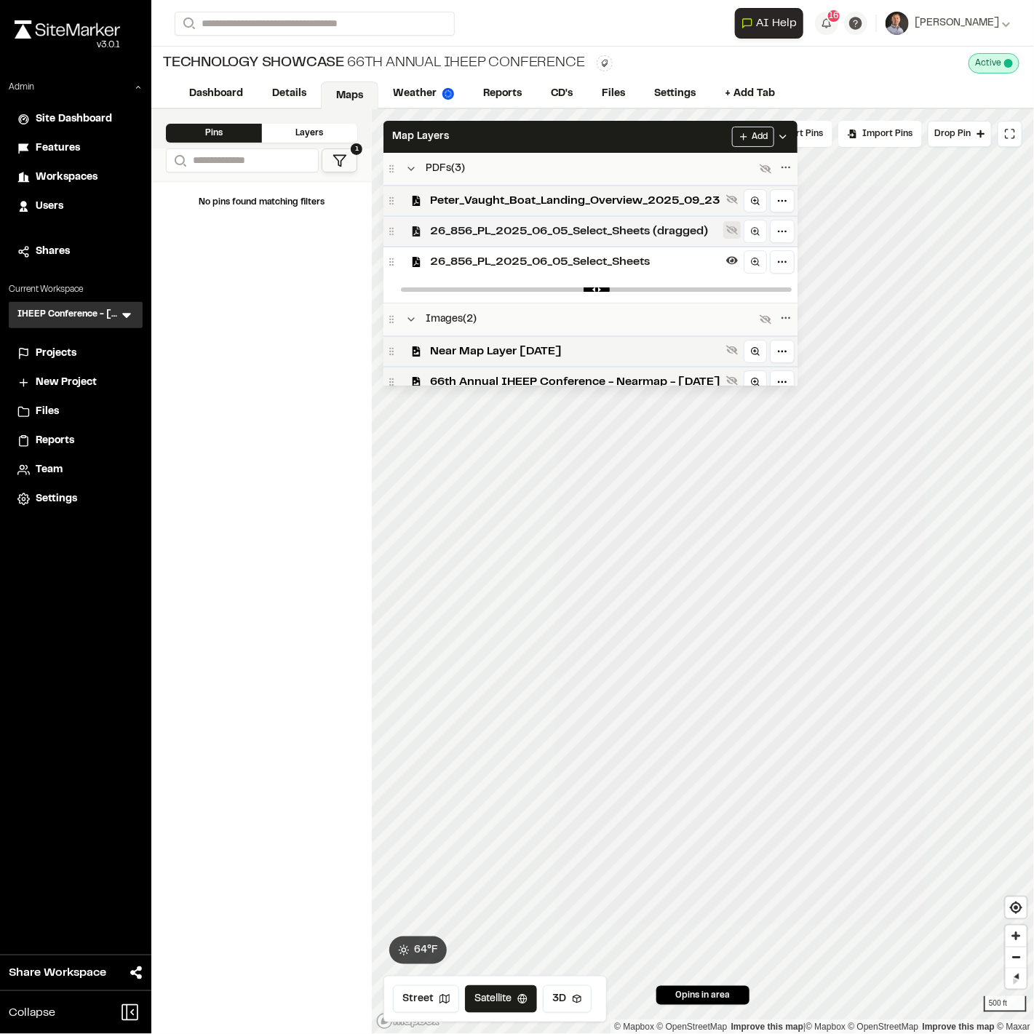
click at [738, 231] on icon at bounding box center [732, 230] width 12 height 9
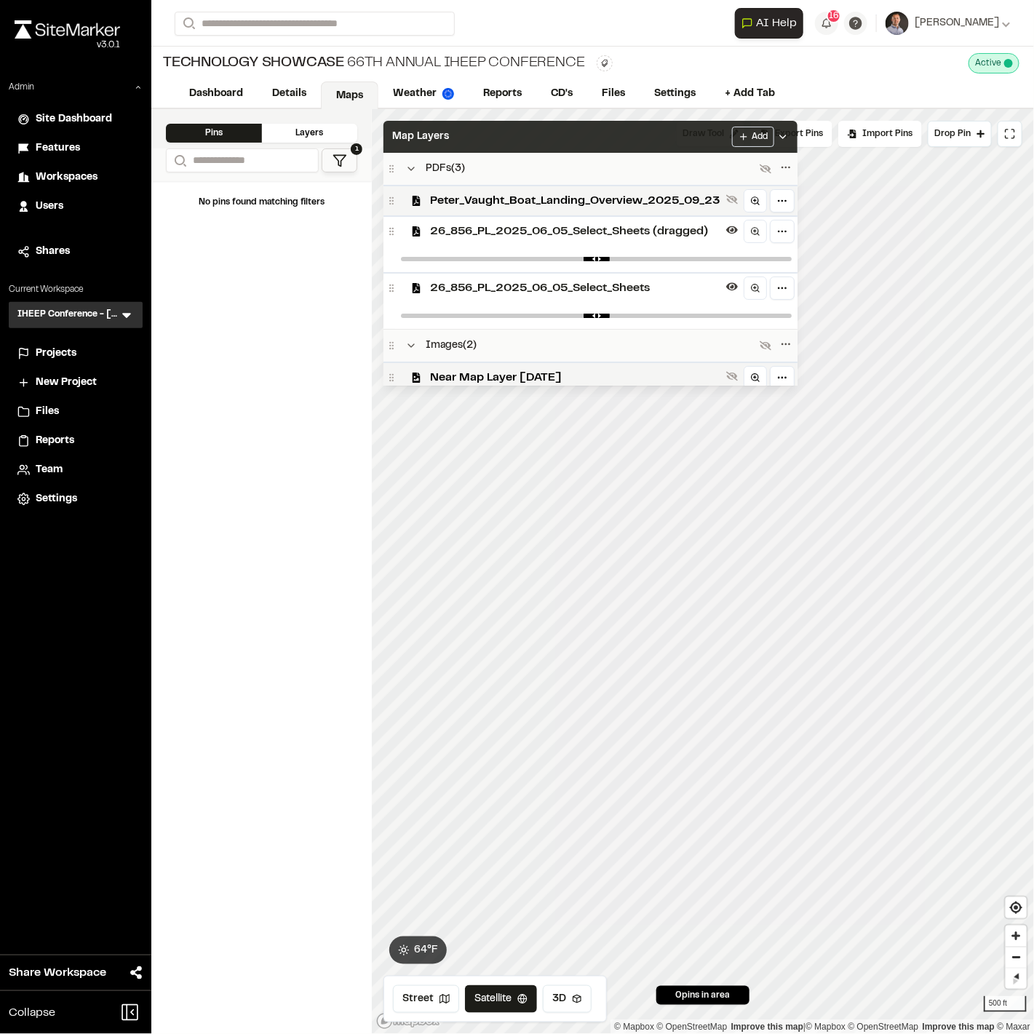
click at [736, 136] on div "Map Layers Add" at bounding box center [591, 137] width 414 height 32
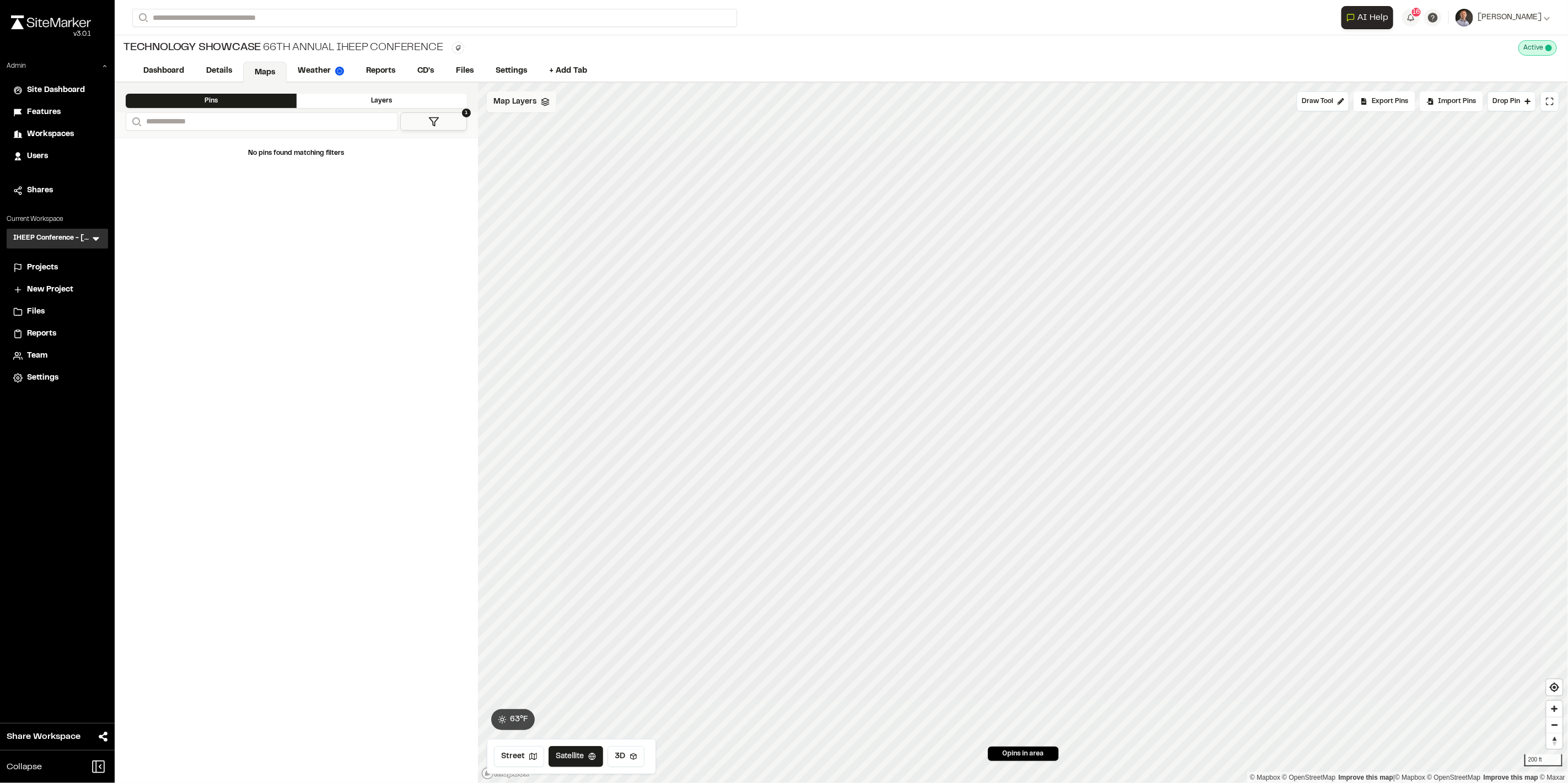
click at [526, 108] on div "Map Layers" at bounding box center [522, 102] width 70 height 21
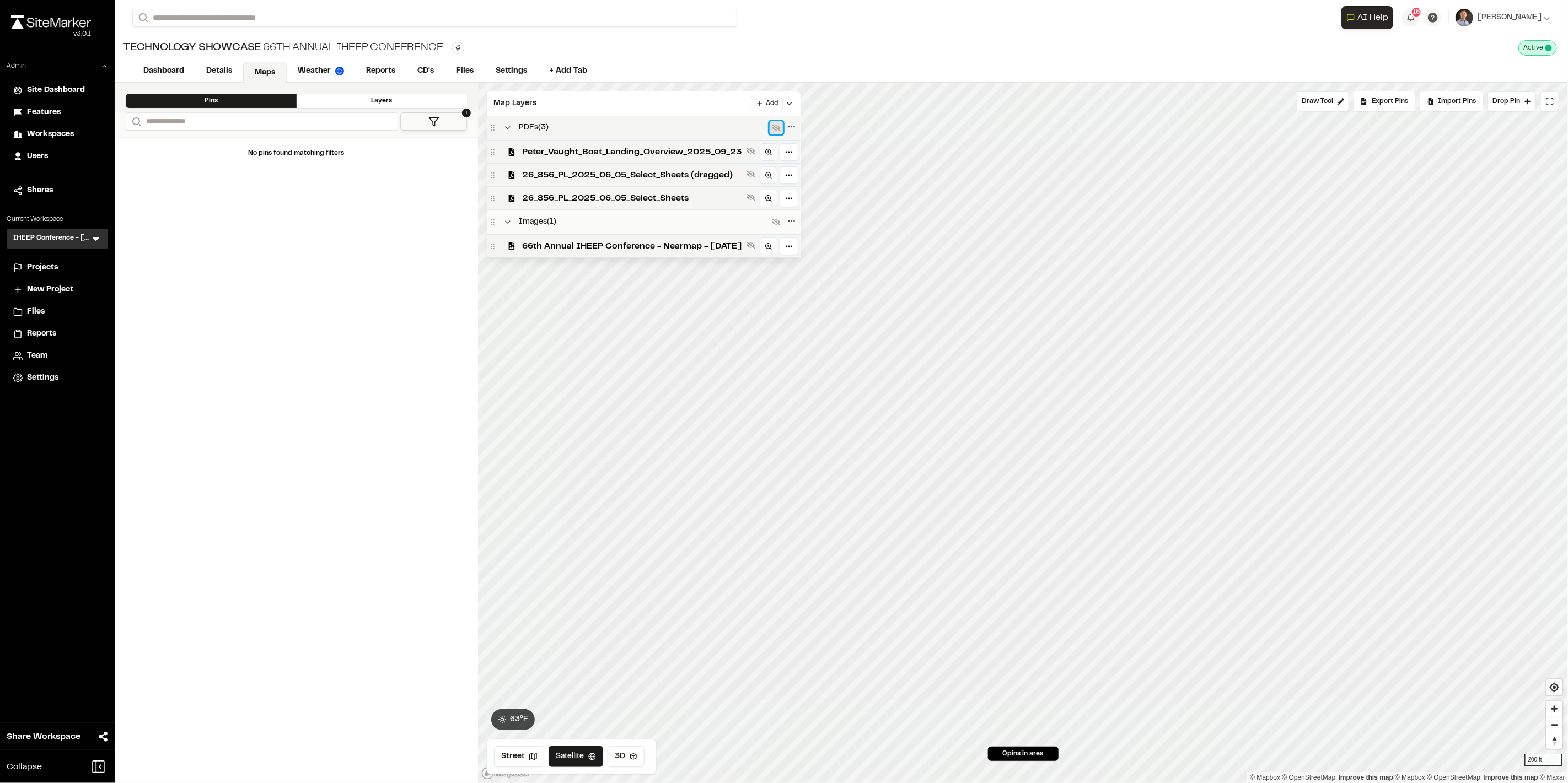
click at [781, 128] on icon at bounding box center [776, 128] width 9 height 7
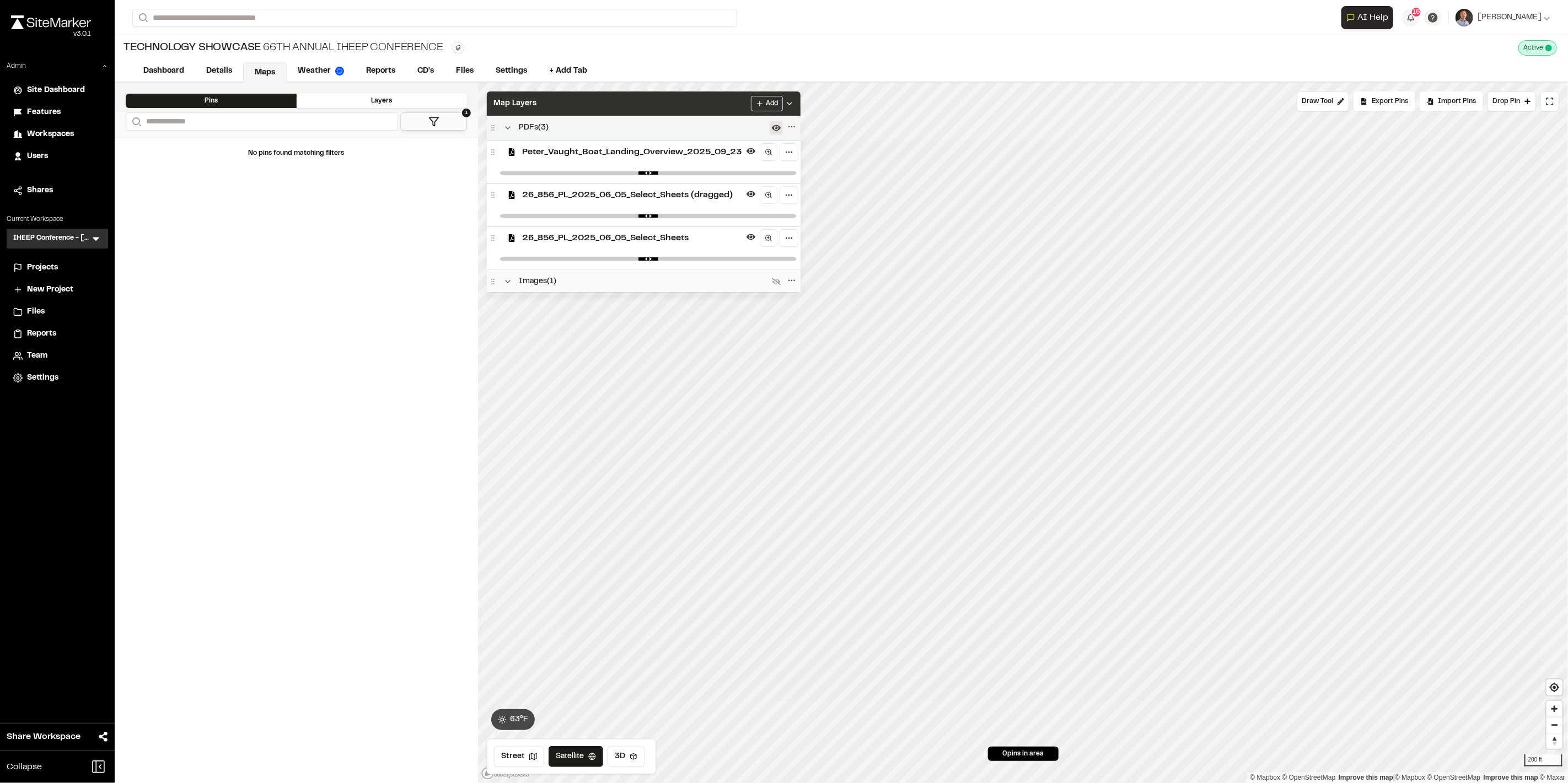
click at [723, 106] on div "Map Layers Add" at bounding box center [644, 104] width 314 height 24
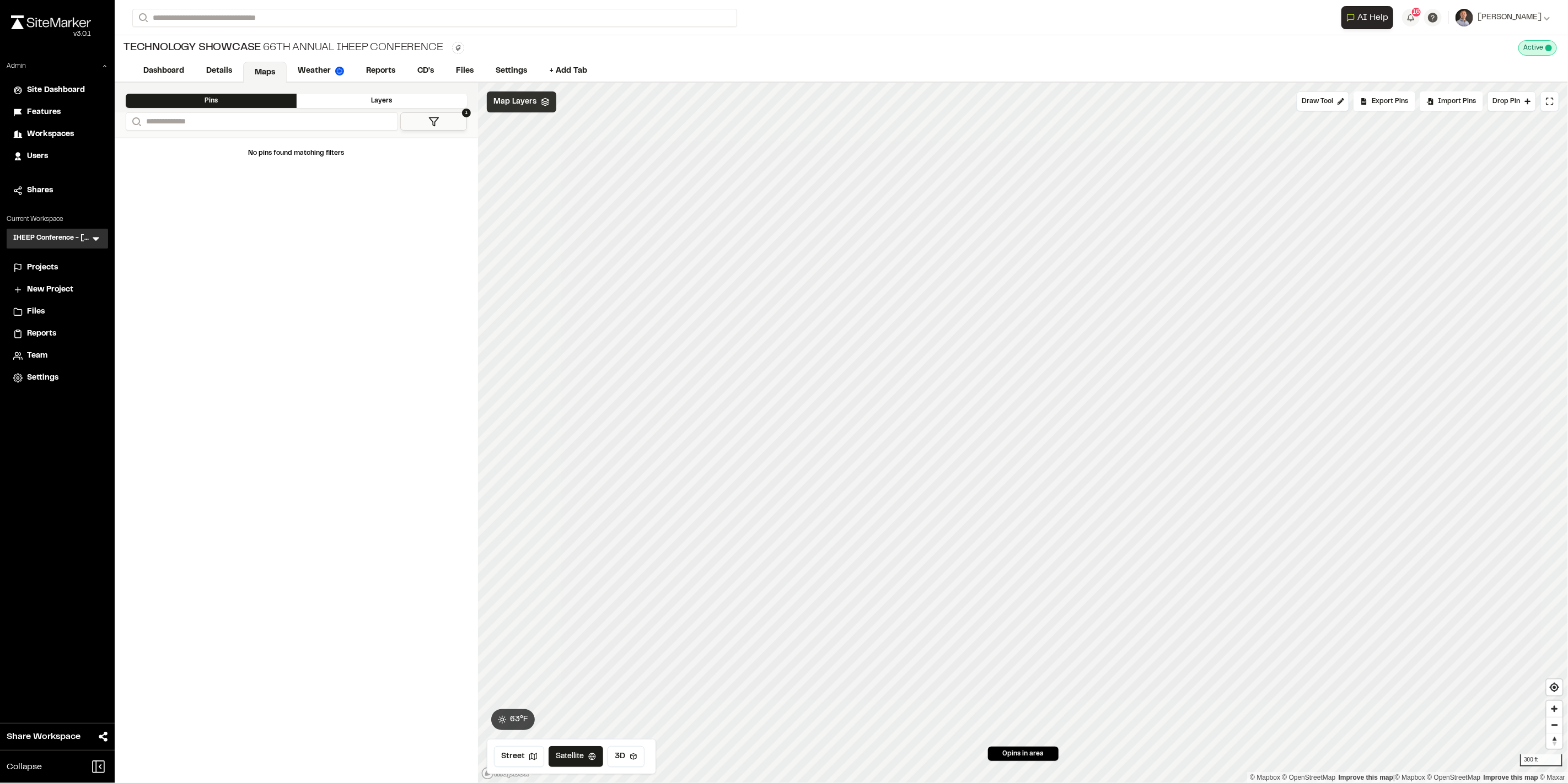
click at [518, 100] on span "Map Layers" at bounding box center [515, 102] width 43 height 12
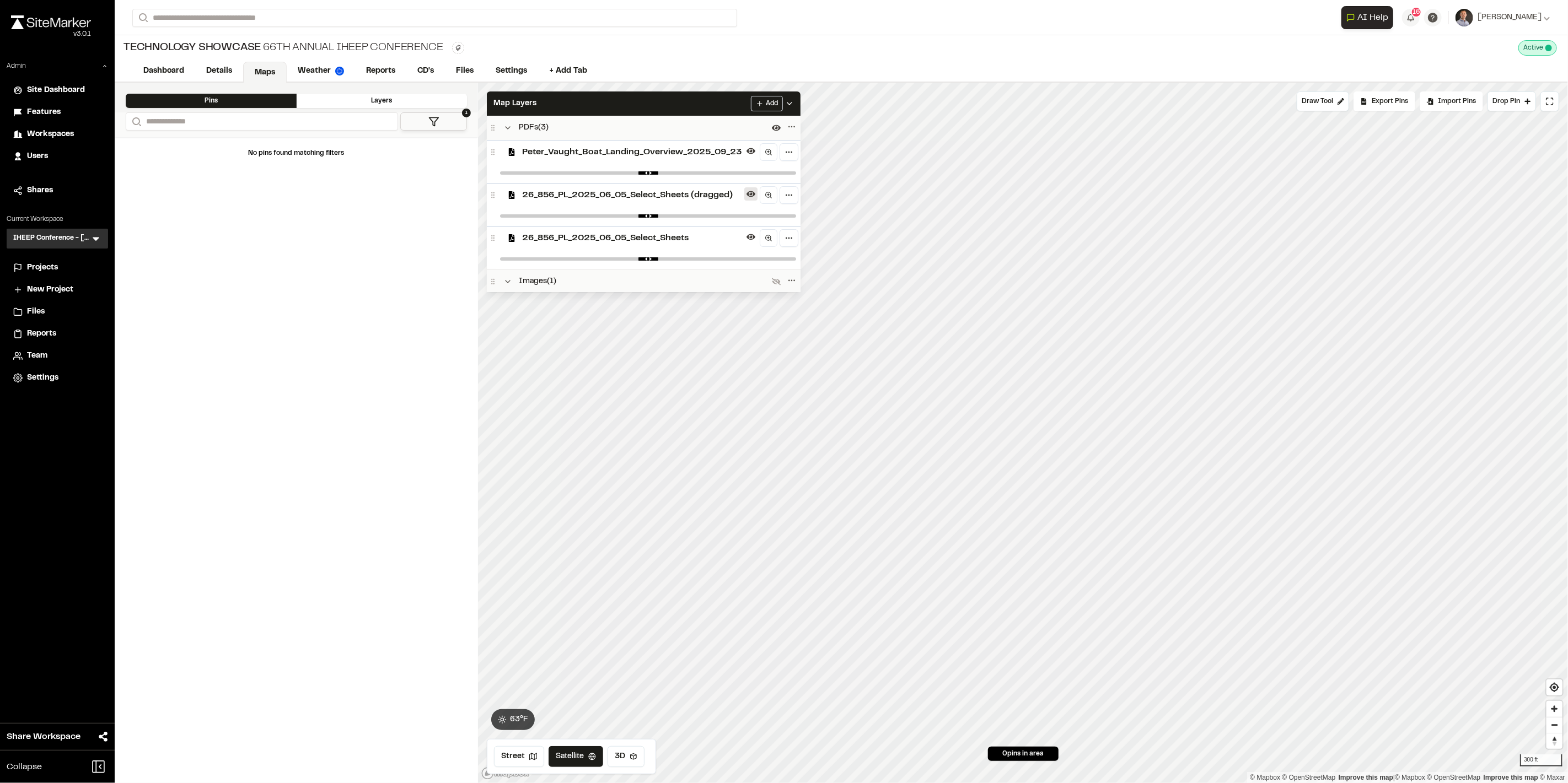
click at [755, 198] on icon at bounding box center [751, 194] width 9 height 9
click at [755, 237] on icon at bounding box center [751, 237] width 9 height 9
click at [755, 195] on icon at bounding box center [751, 194] width 9 height 9
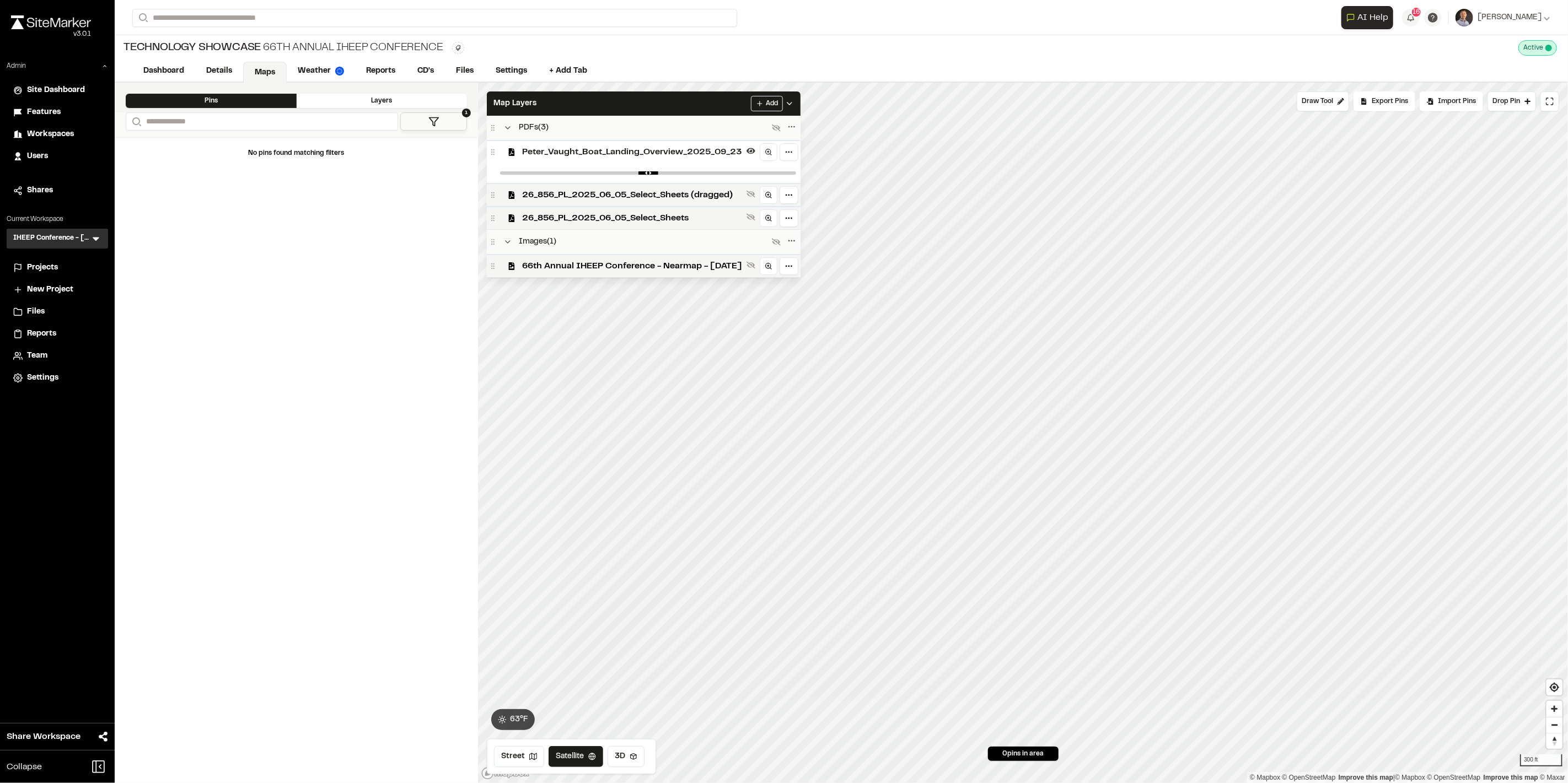
click at [755, 195] on icon at bounding box center [751, 194] width 9 height 9
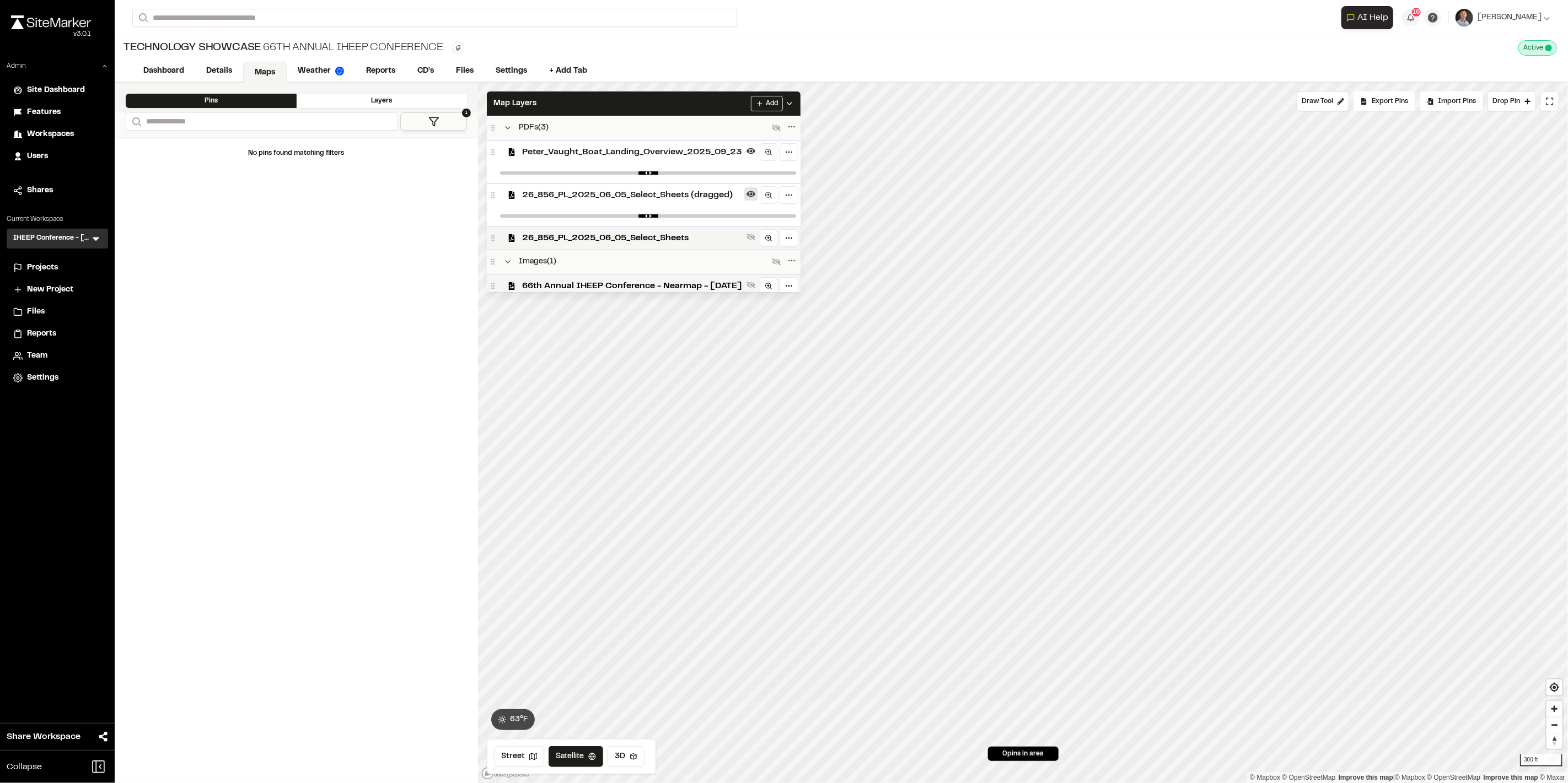
click at [755, 195] on icon at bounding box center [751, 194] width 9 height 9
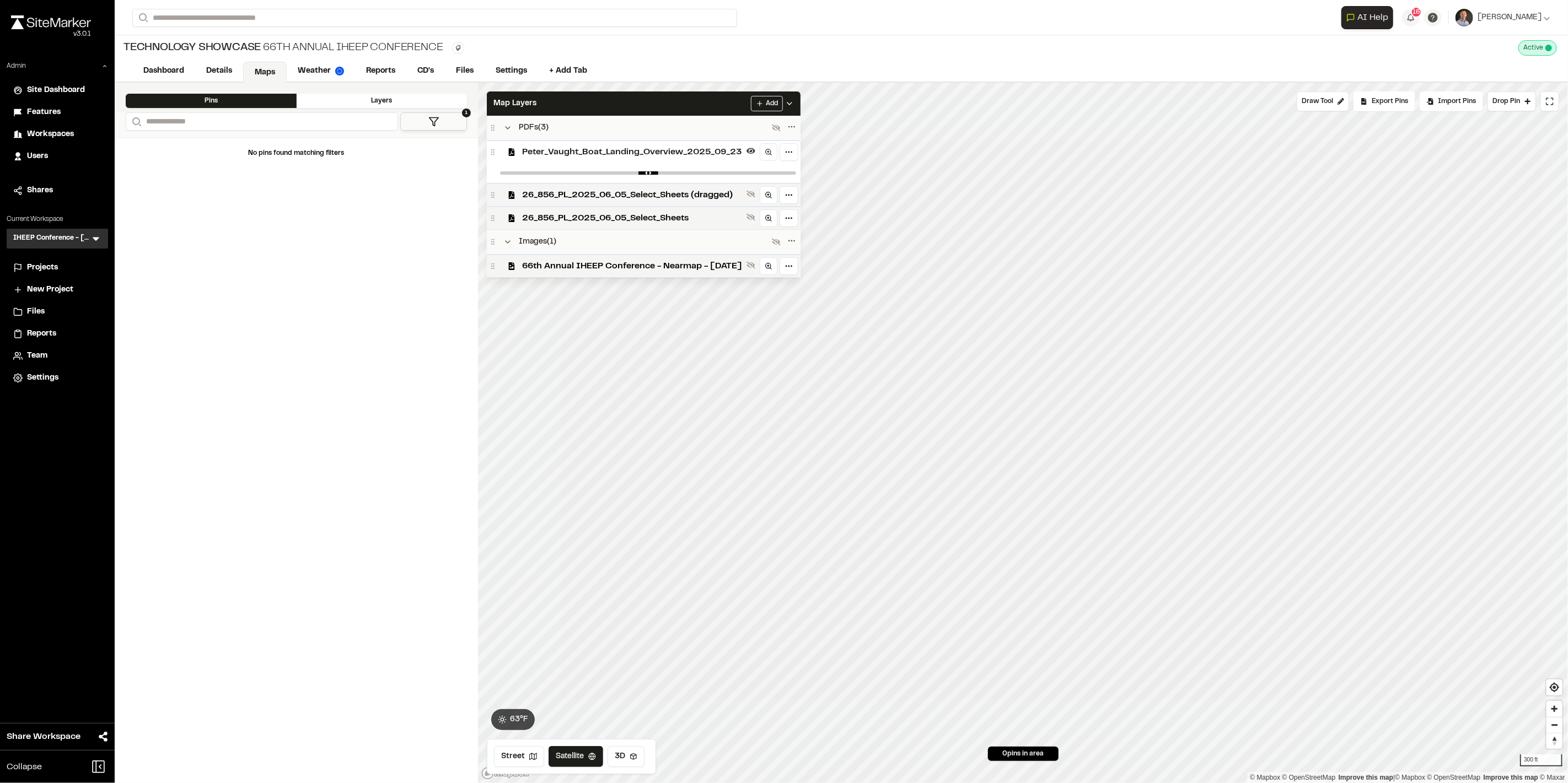
click at [755, 195] on icon at bounding box center [751, 194] width 9 height 9
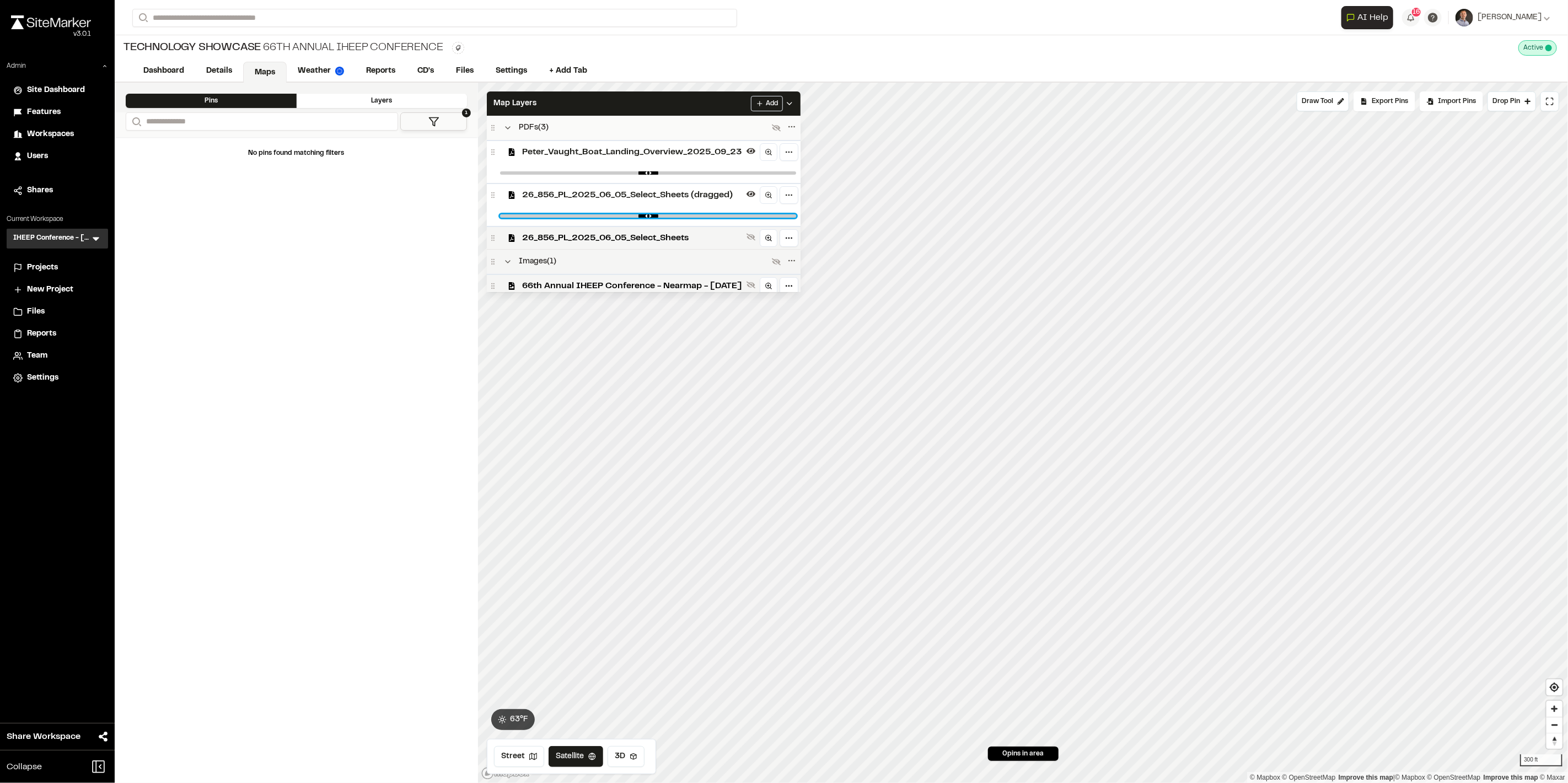
drag, startPoint x: 804, startPoint y: 216, endPoint x: 805, endPoint y: 248, distance: 32.0
type input "****"
click at [796, 218] on input "range" at bounding box center [648, 216] width 296 height 3
click at [757, 188] on button at bounding box center [751, 194] width 13 height 13
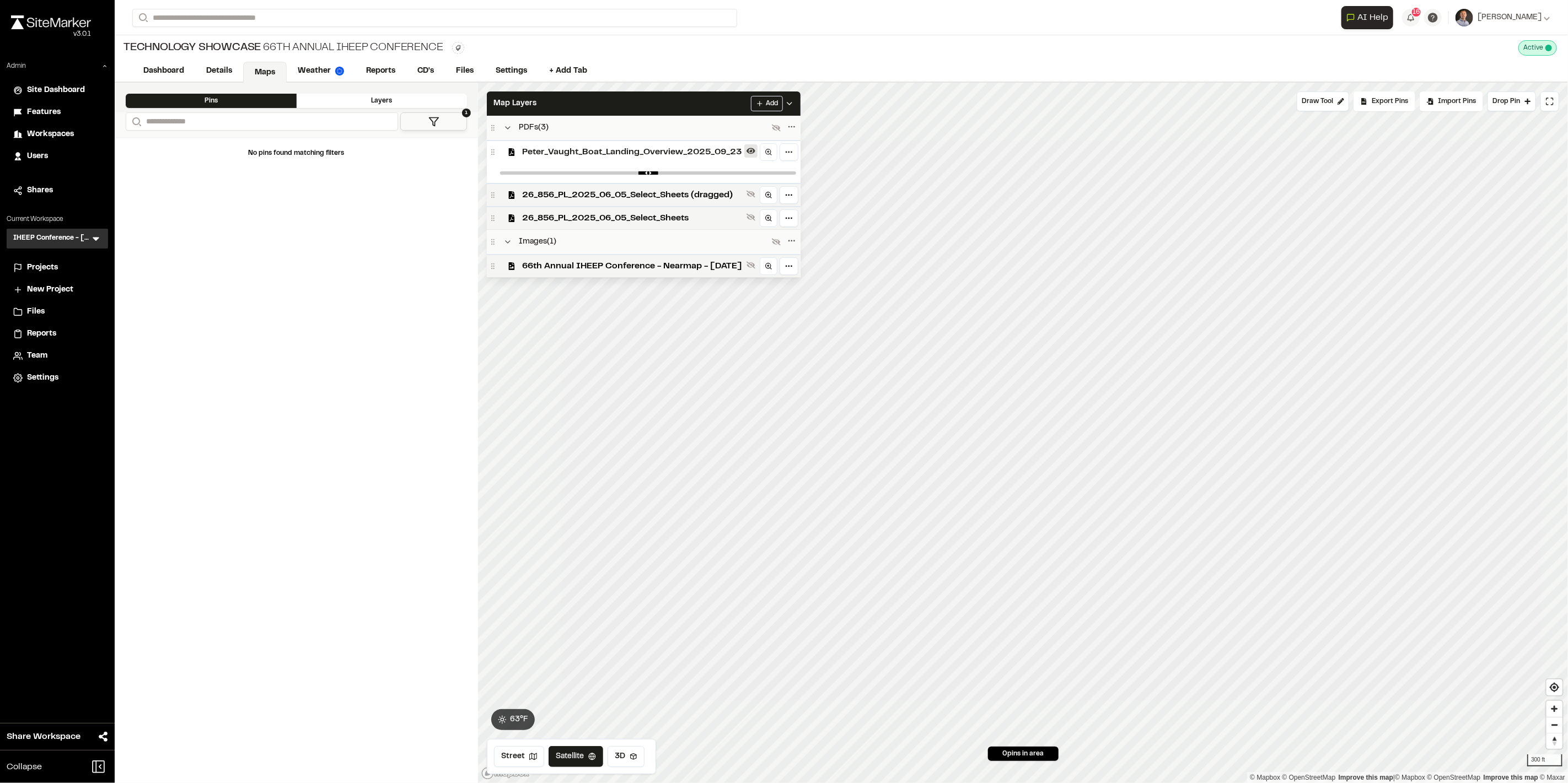
click at [757, 155] on button at bounding box center [751, 151] width 13 height 13
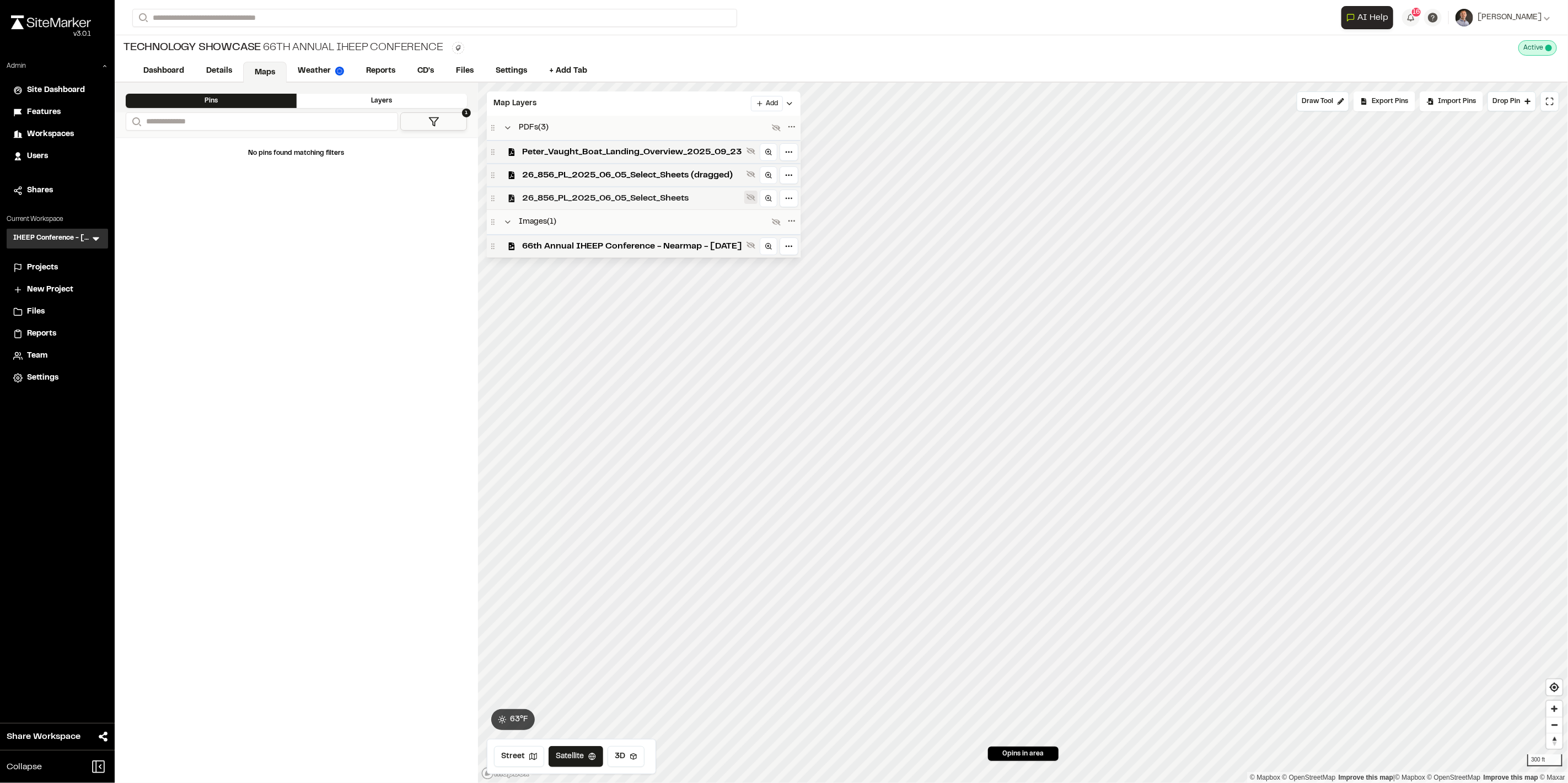
click at [755, 200] on icon at bounding box center [751, 198] width 9 height 9
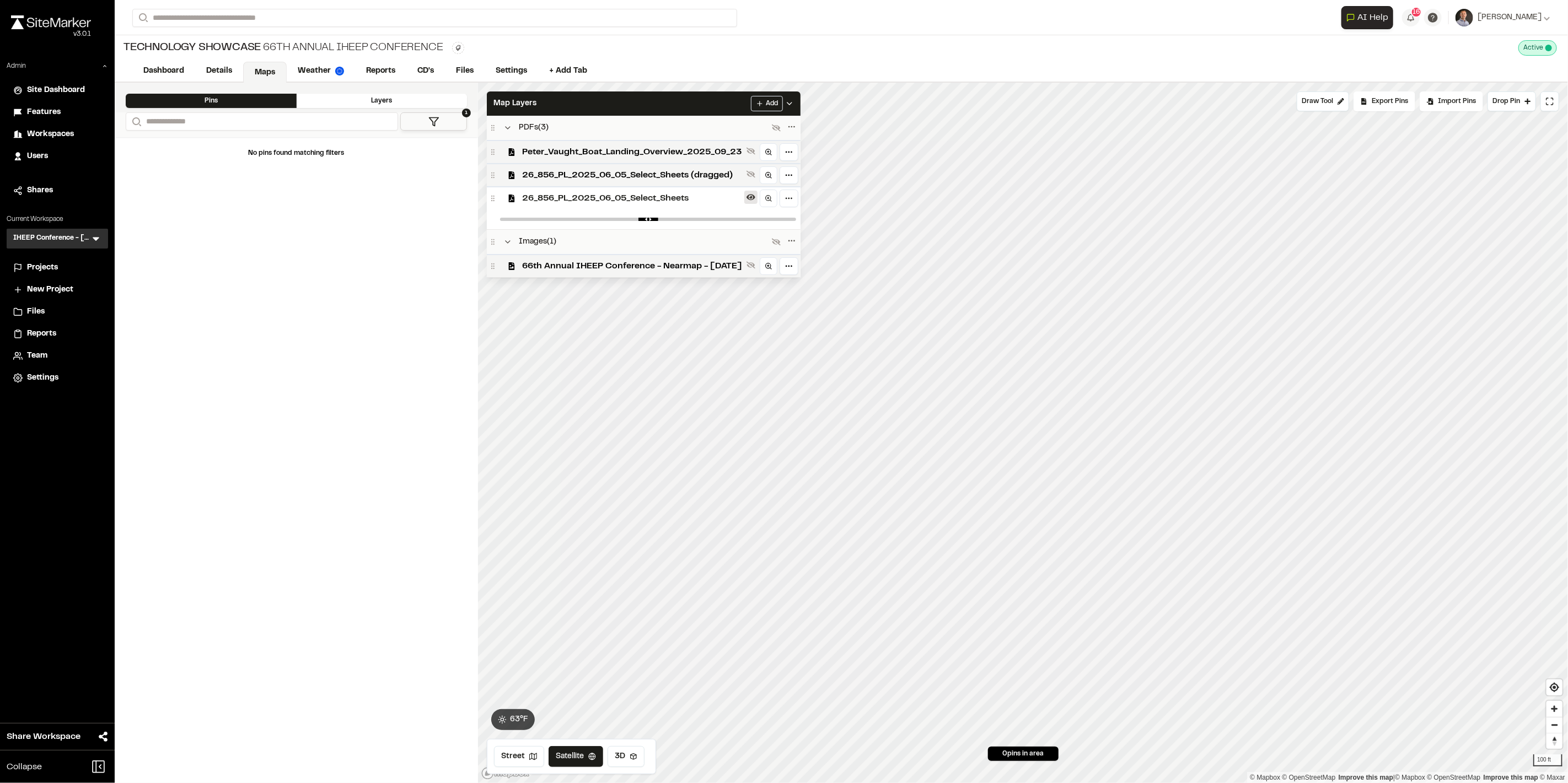
click at [755, 198] on icon at bounding box center [751, 198] width 9 height 9
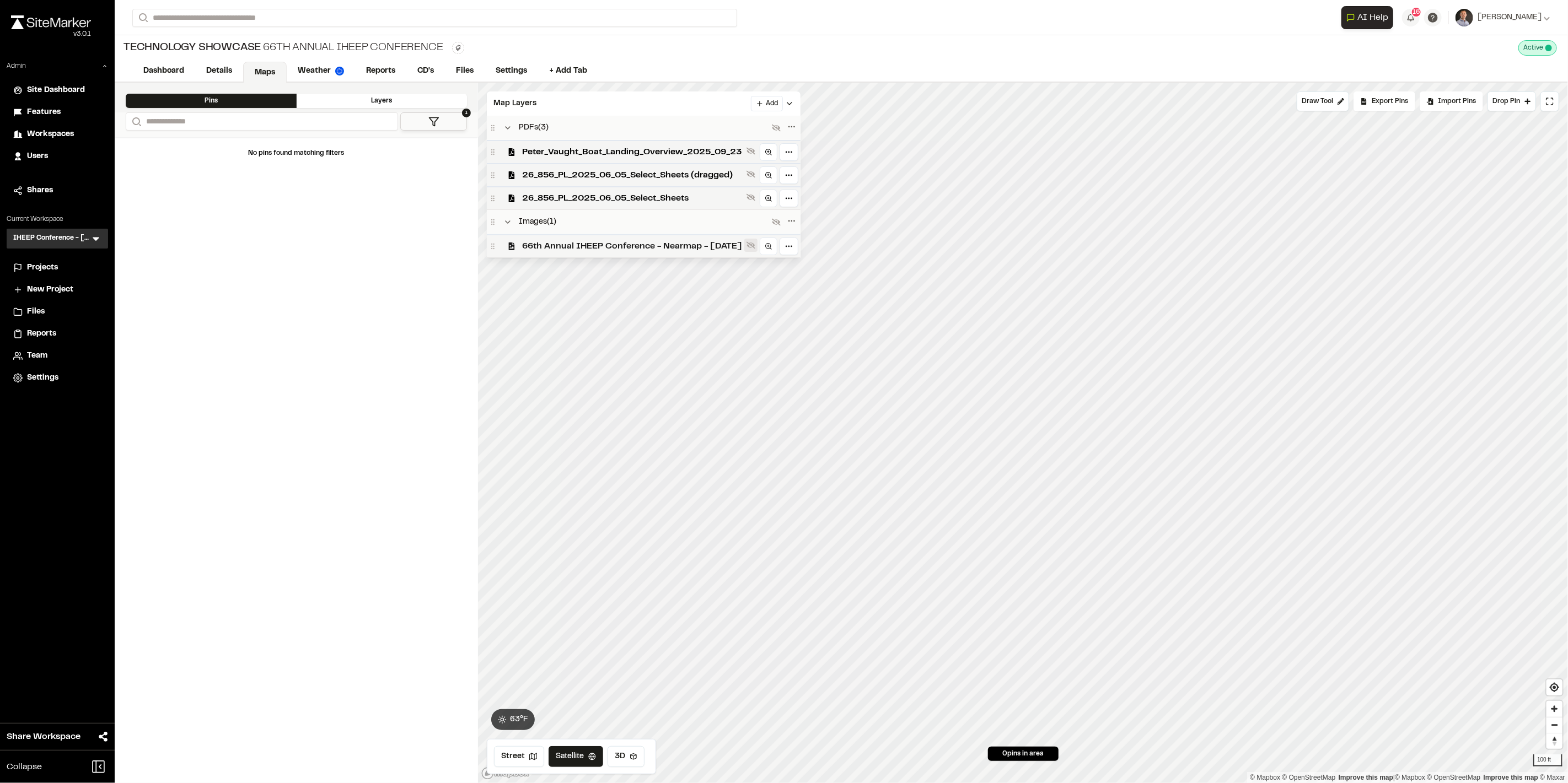
click at [755, 245] on icon at bounding box center [751, 245] width 9 height 7
